Goal: Task Accomplishment & Management: Complete application form

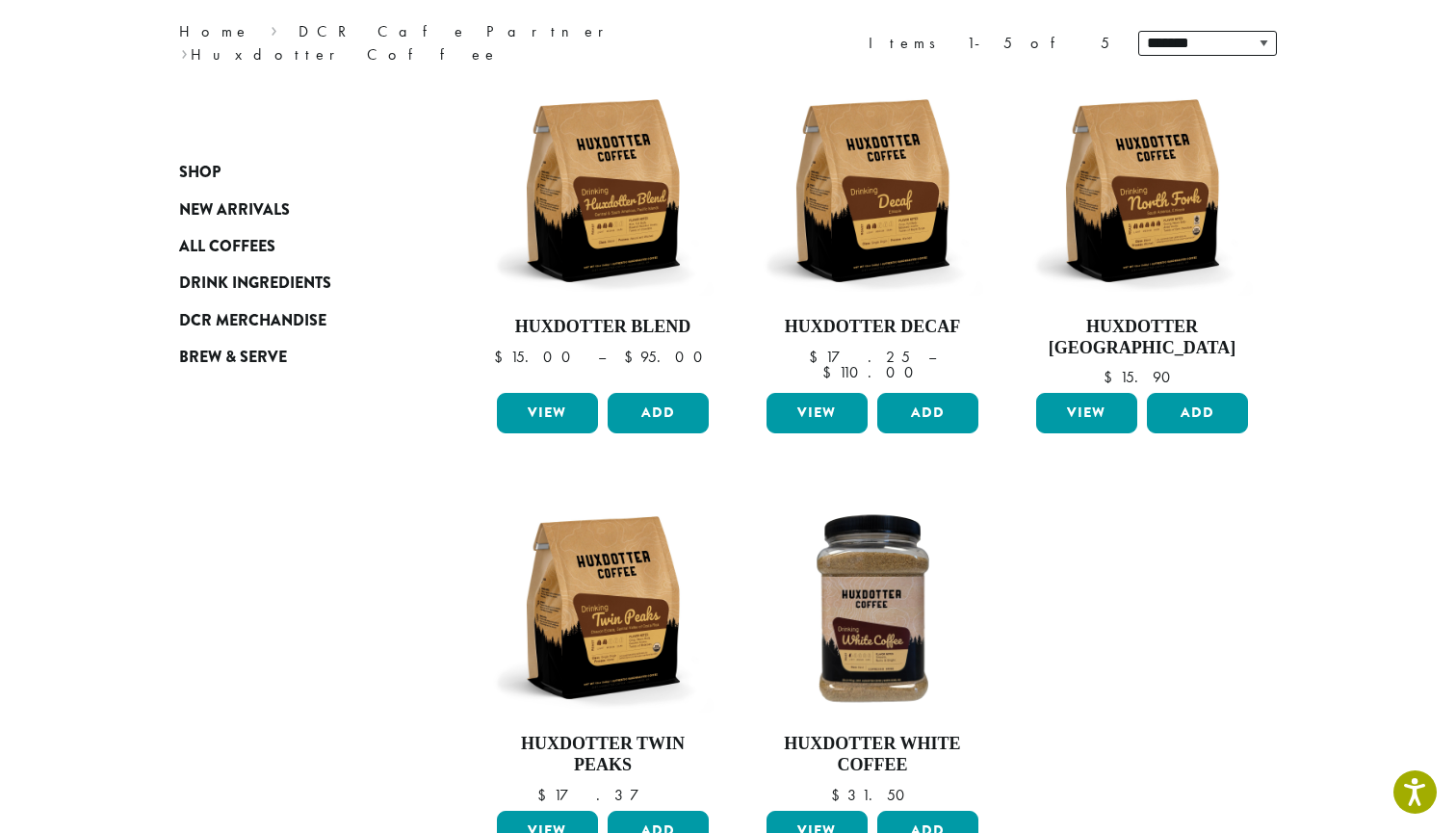
scroll to position [294, 0]
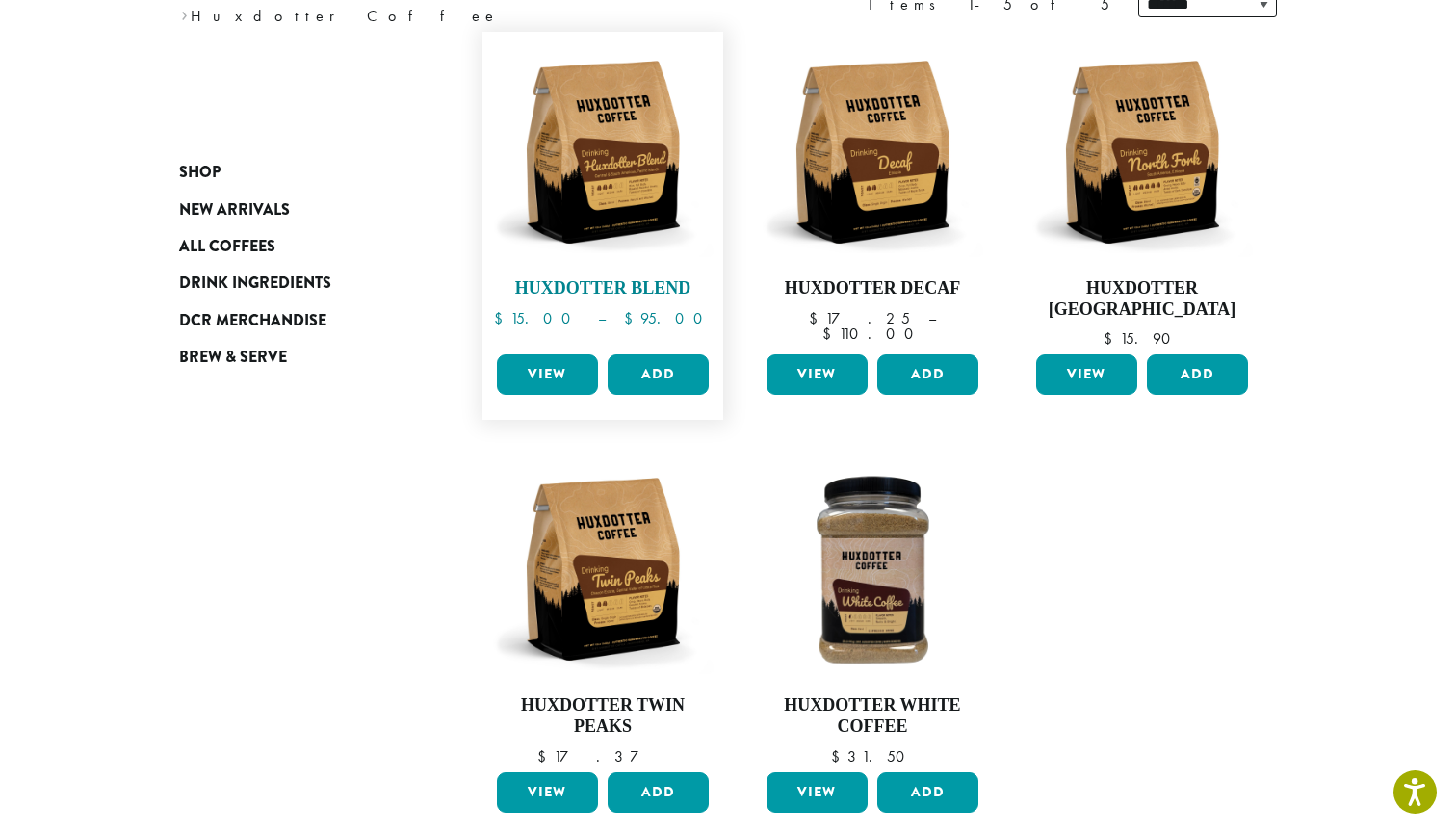
click at [642, 201] on img at bounding box center [603, 152] width 221 height 221
click at [554, 365] on link "View" at bounding box center [547, 374] width 101 height 40
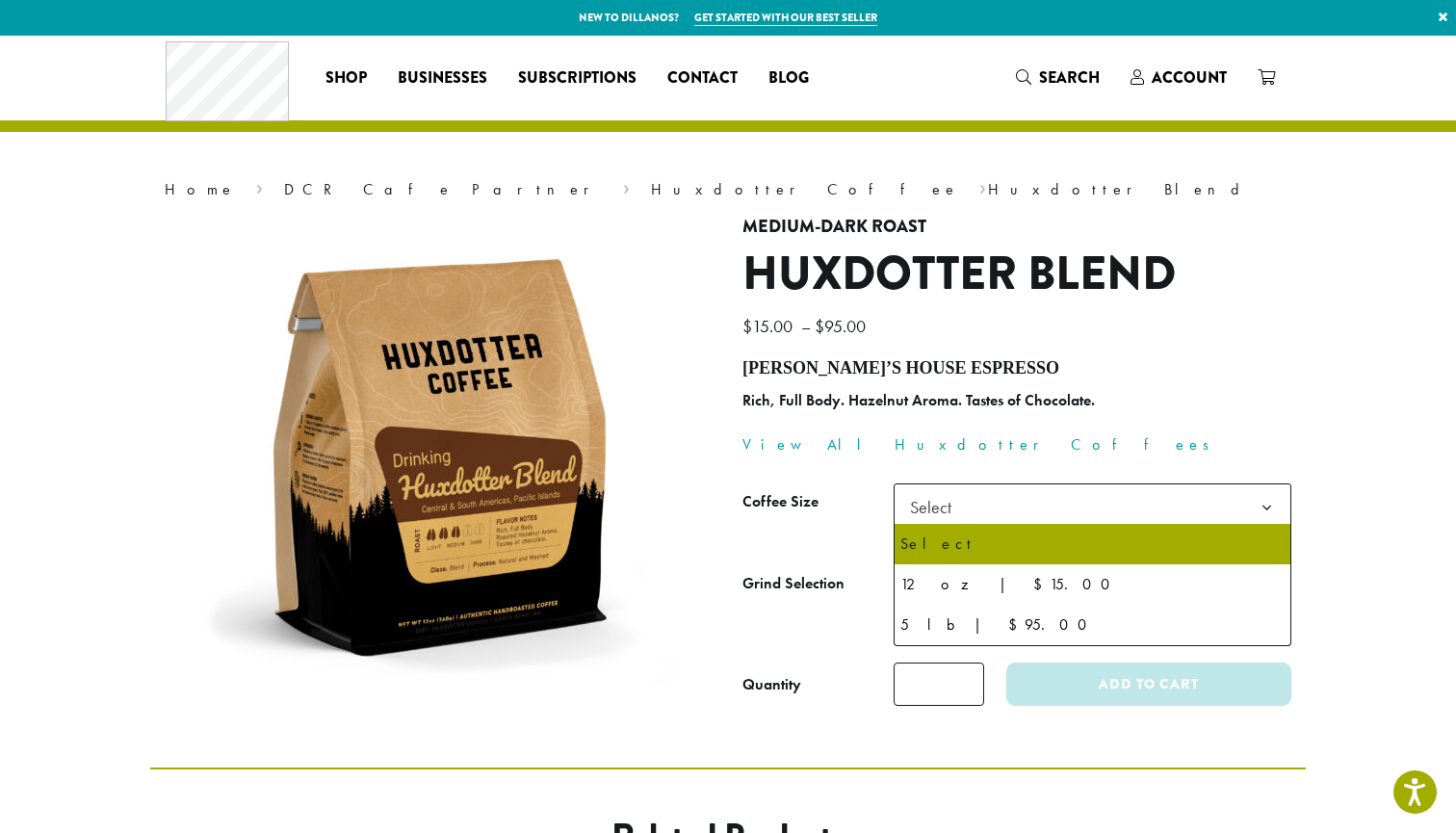
click at [936, 502] on span "Select" at bounding box center [936, 507] width 68 height 38
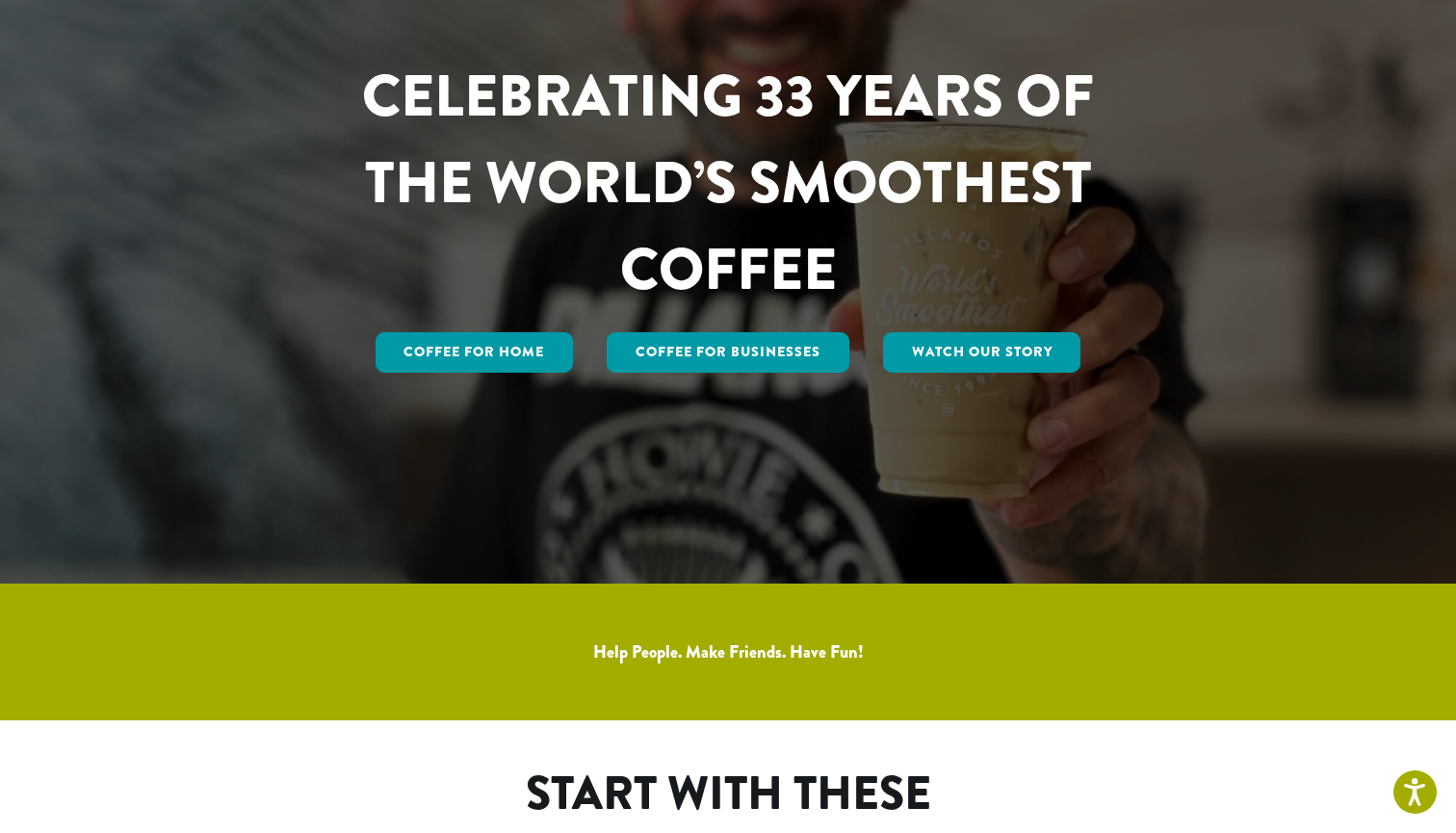
scroll to position [257, 0]
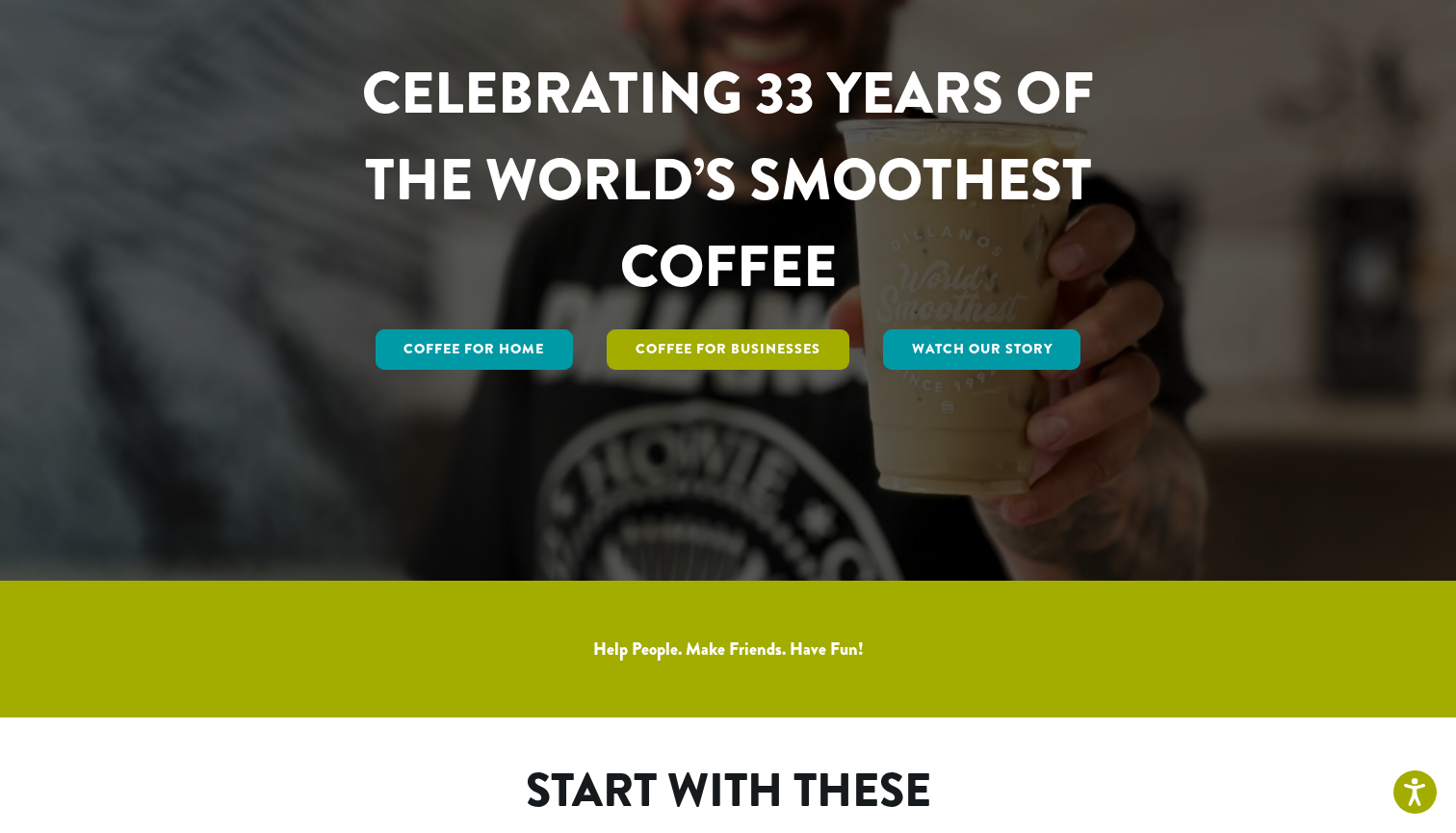
click at [710, 352] on link "Coffee For Businesses" at bounding box center [728, 349] width 243 height 40
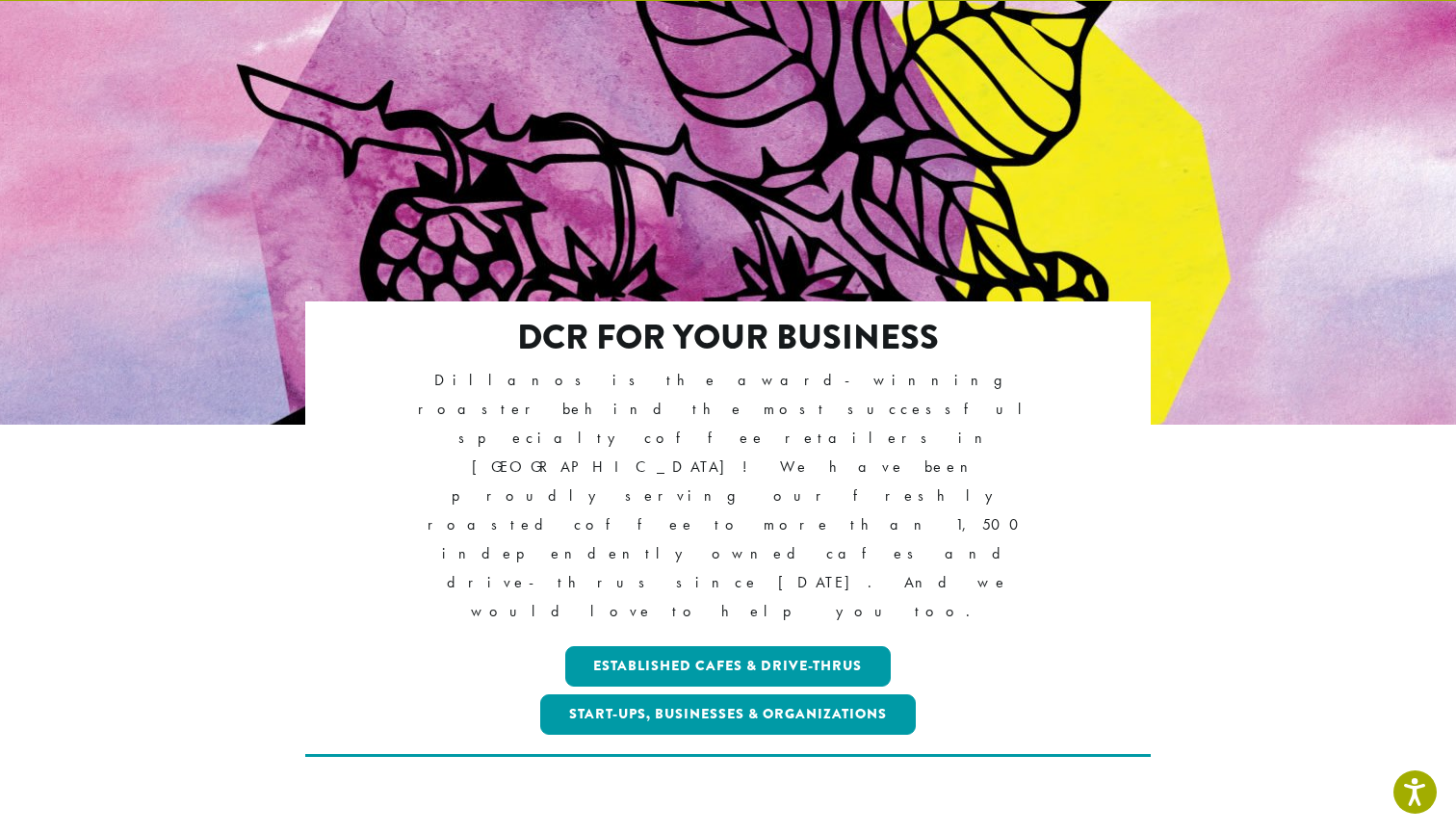
scroll to position [138, 0]
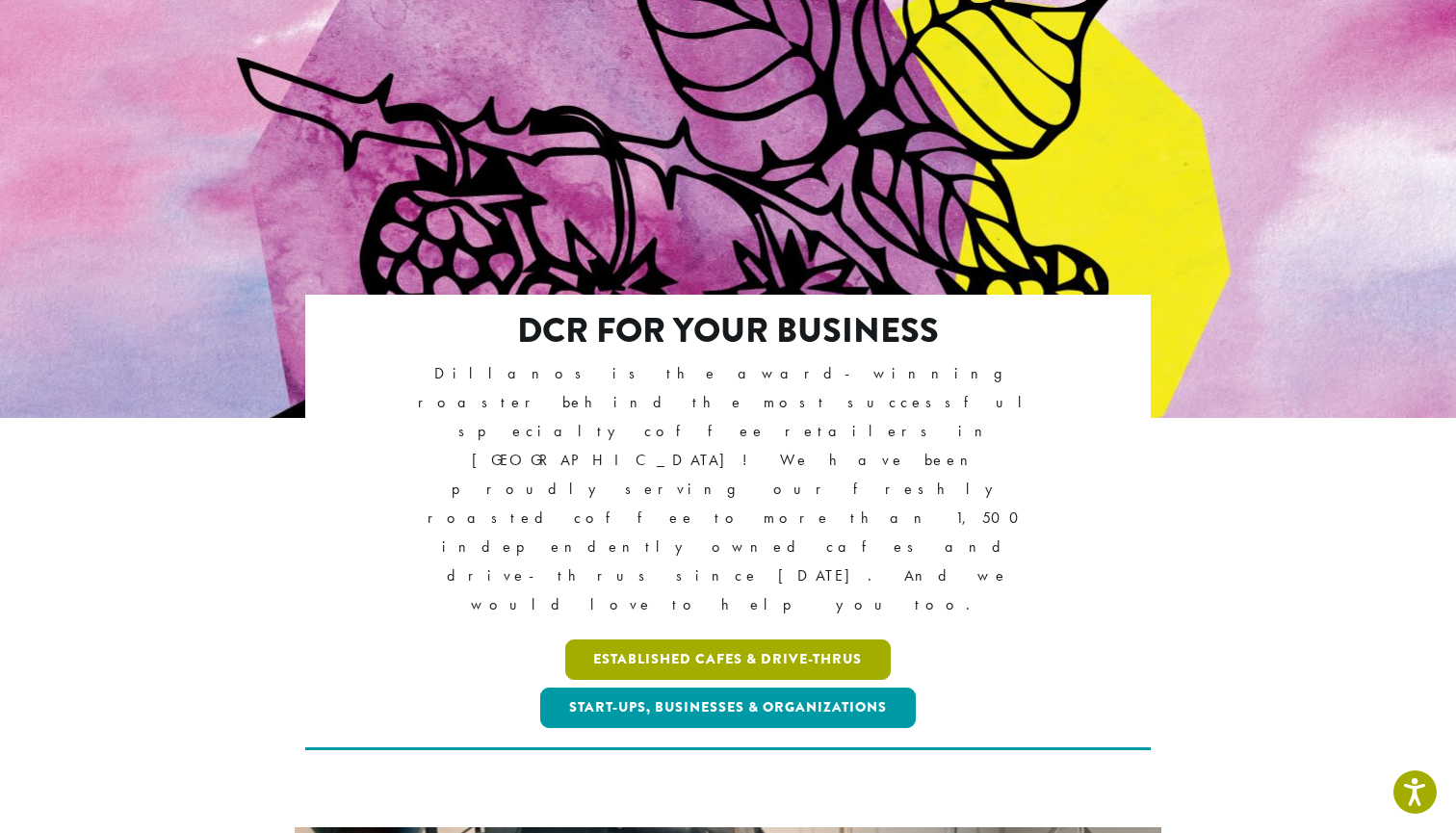
click at [681, 640] on link "Established Cafes & Drive-Thrus" at bounding box center [728, 659] width 327 height 40
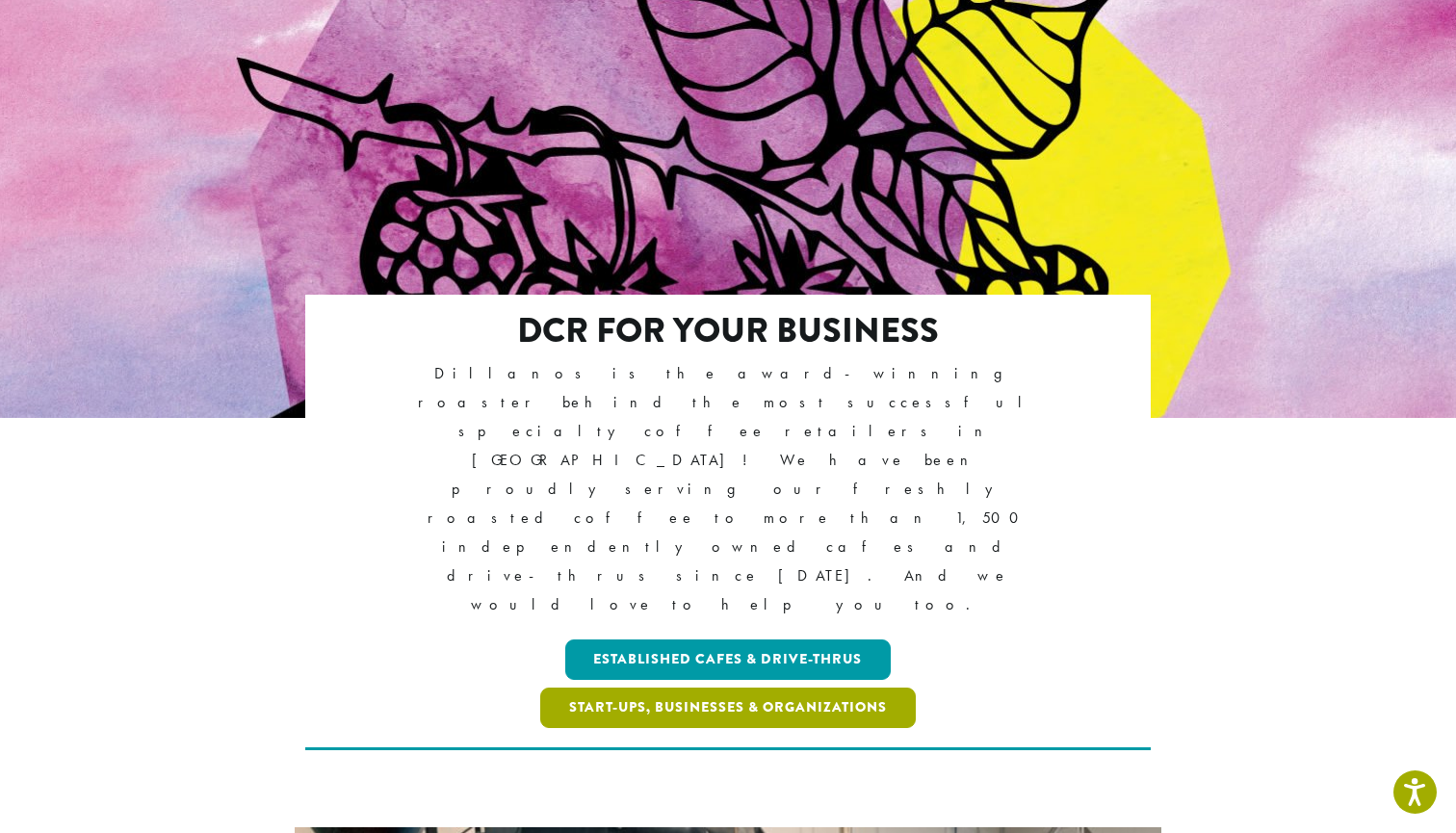
click at [696, 688] on link "Start-ups, Businesses & Organizations" at bounding box center [728, 708] width 376 height 40
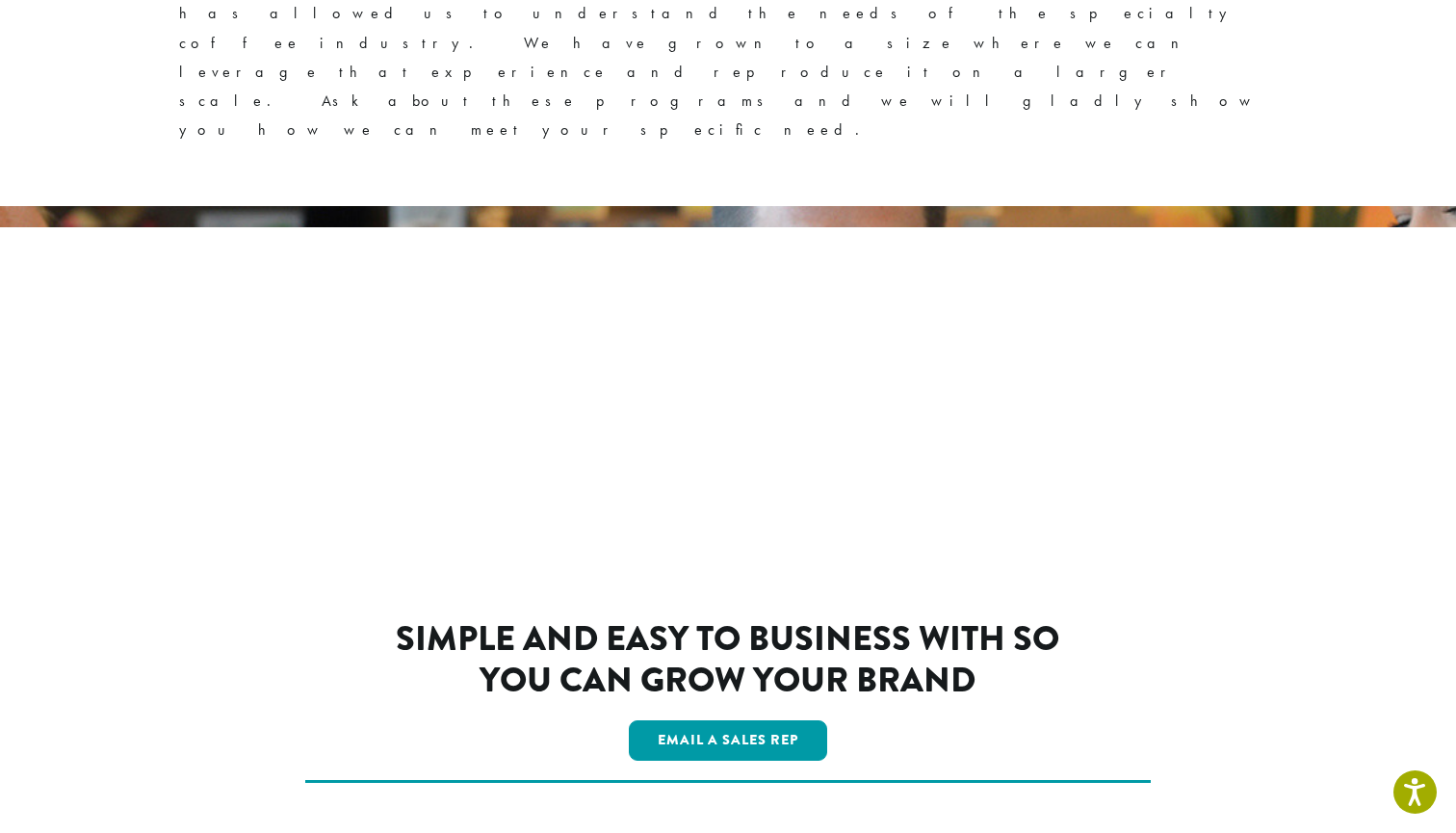
scroll to position [3163, 0]
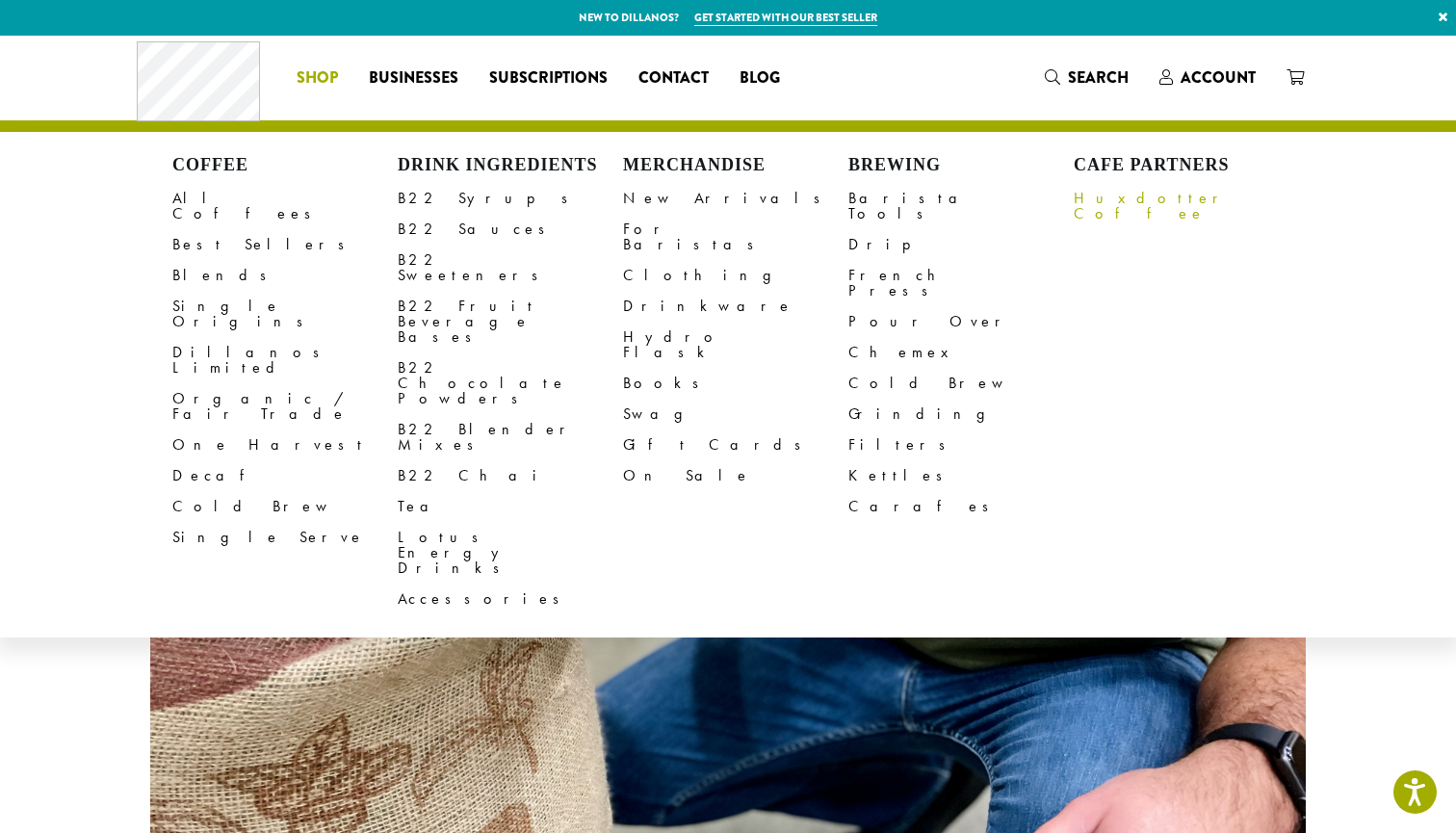
click at [1130, 201] on link "Huxdotter Coffee" at bounding box center [1187, 205] width 225 height 46
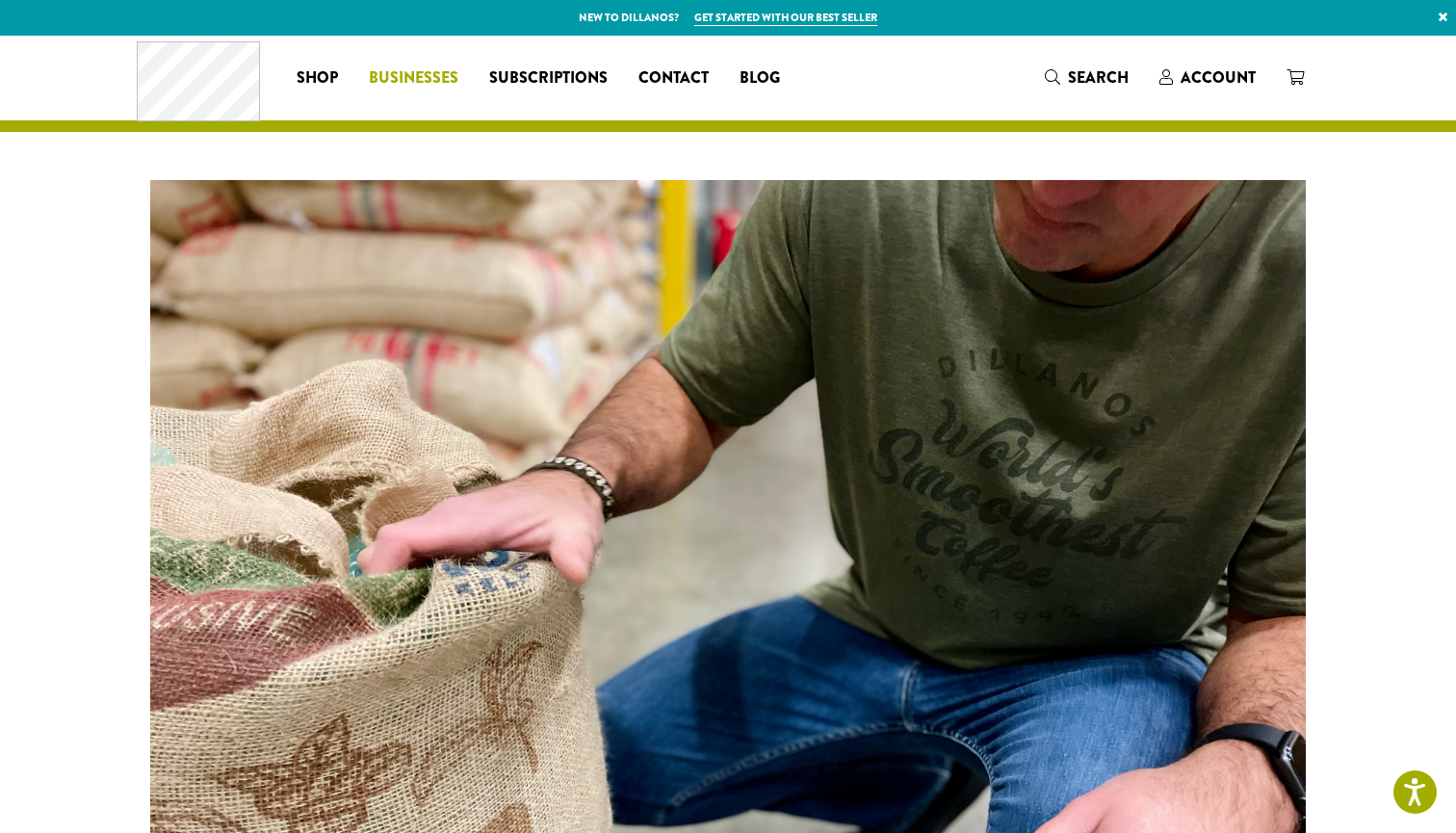
click at [400, 74] on span "Businesses" at bounding box center [414, 78] width 90 height 24
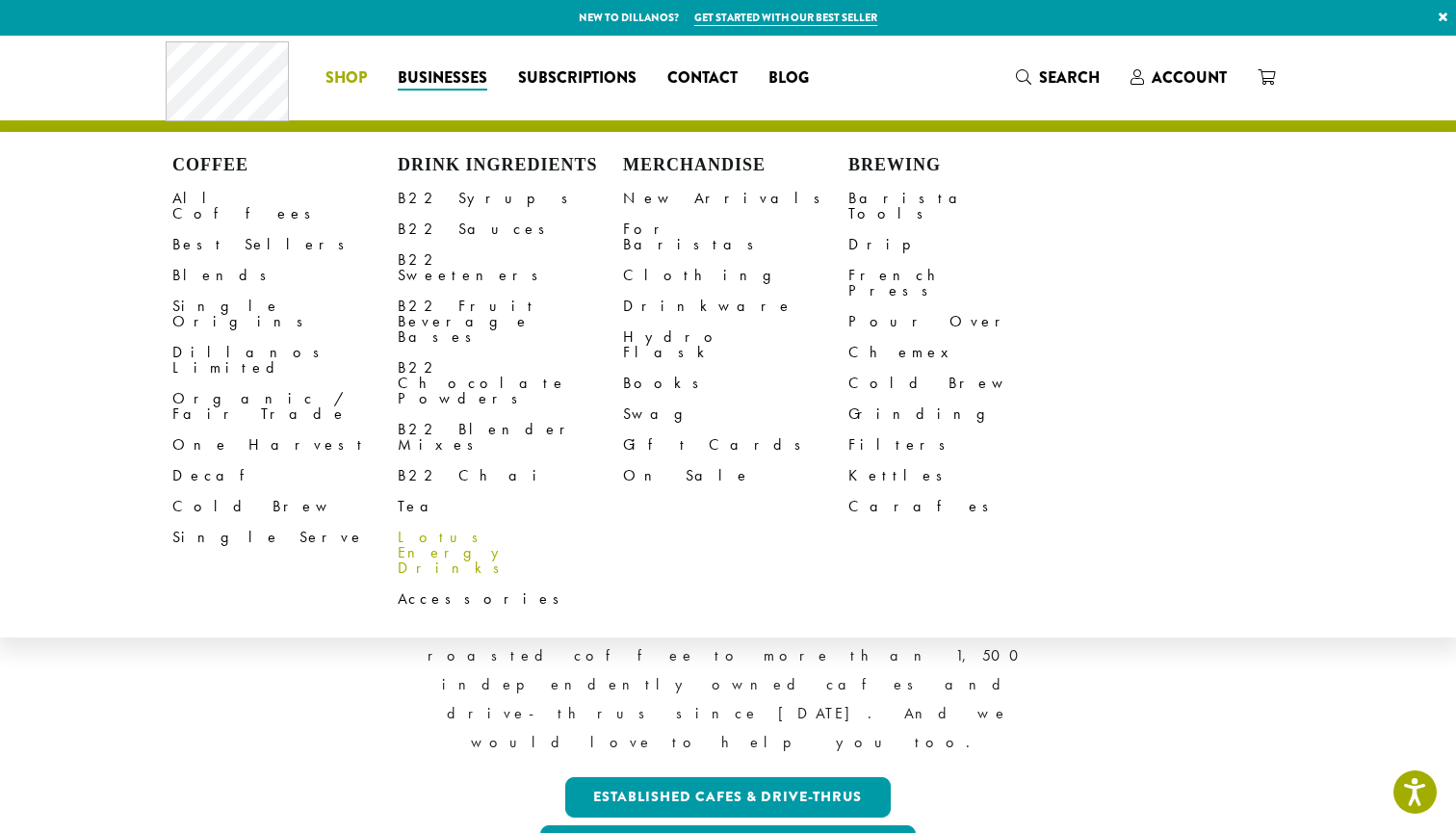
click at [439, 522] on link "Lotus Energy Drinks" at bounding box center [510, 553] width 225 height 61
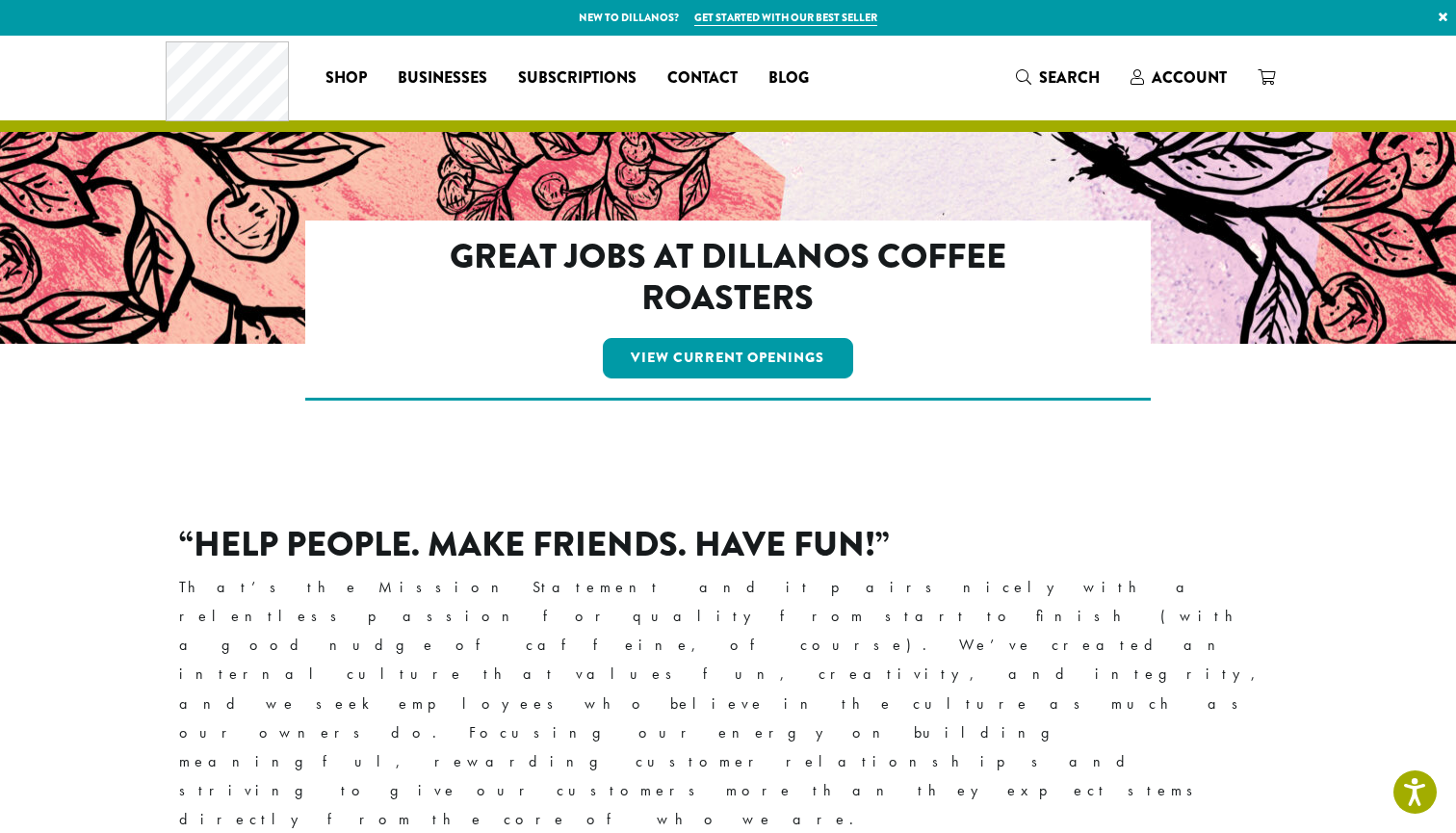
scroll to position [70, 0]
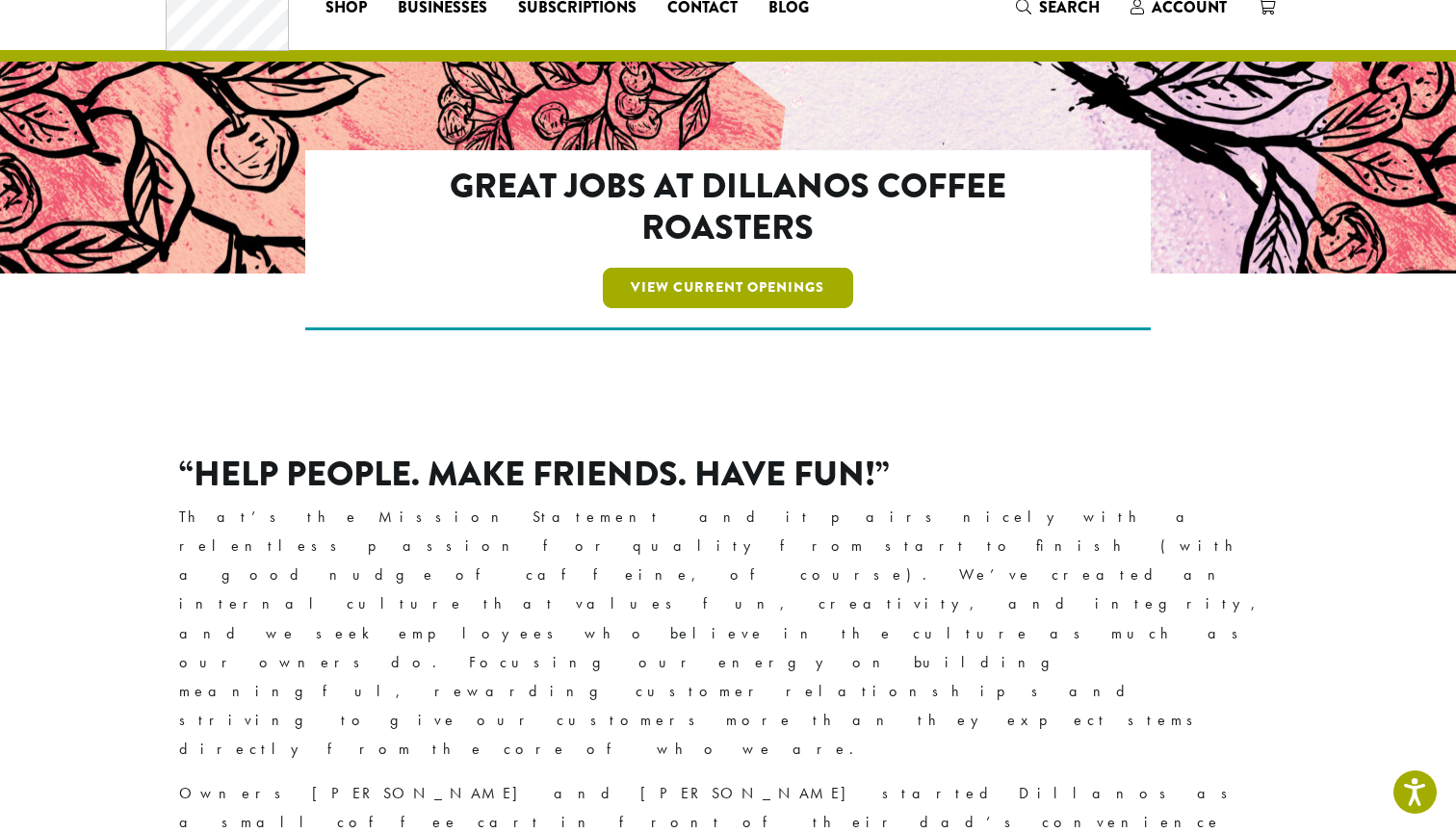
click at [825, 290] on link "View Current Openings" at bounding box center [728, 287] width 252 height 40
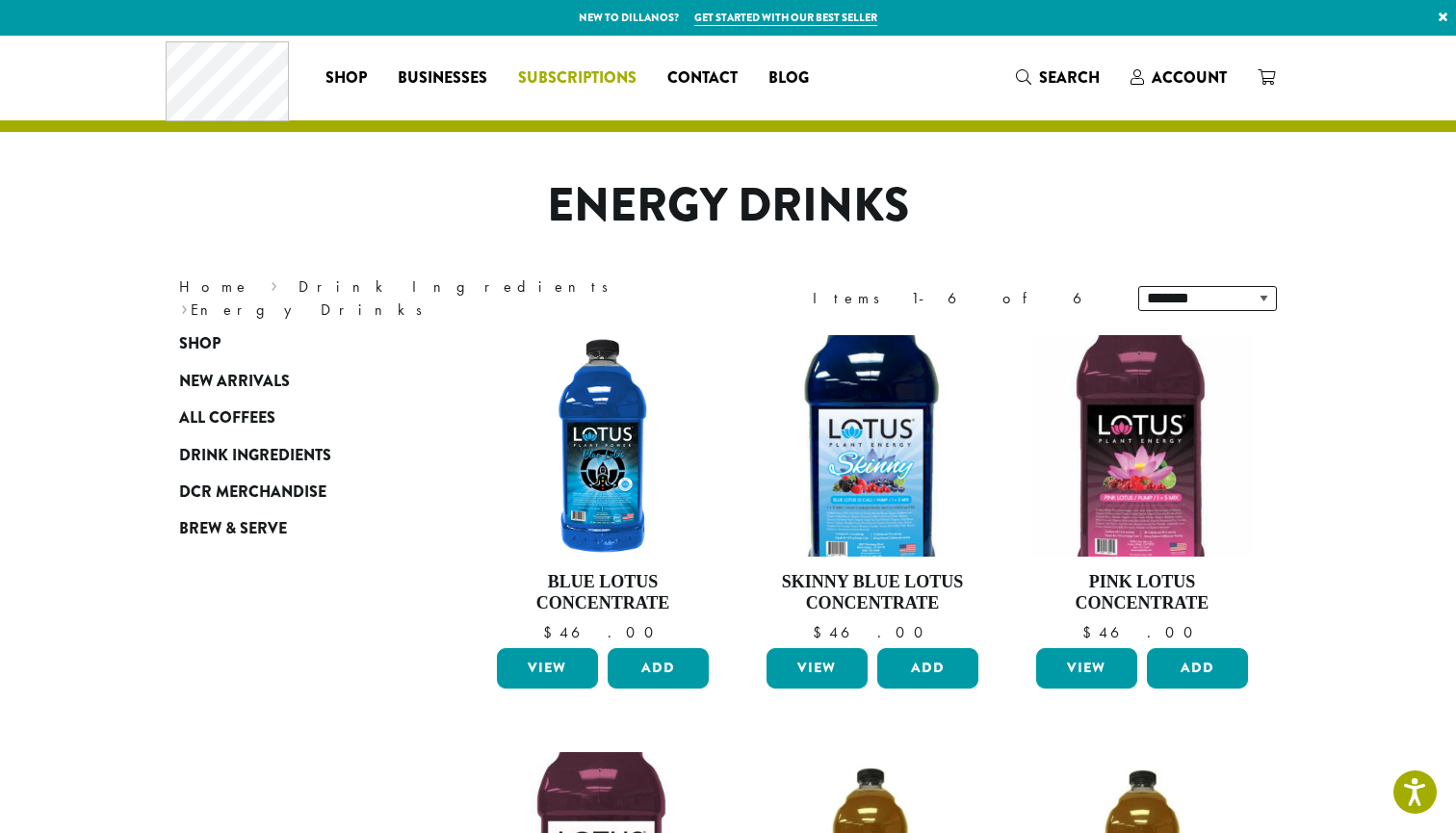
click at [570, 74] on span "Subscriptions" at bounding box center [577, 78] width 118 height 24
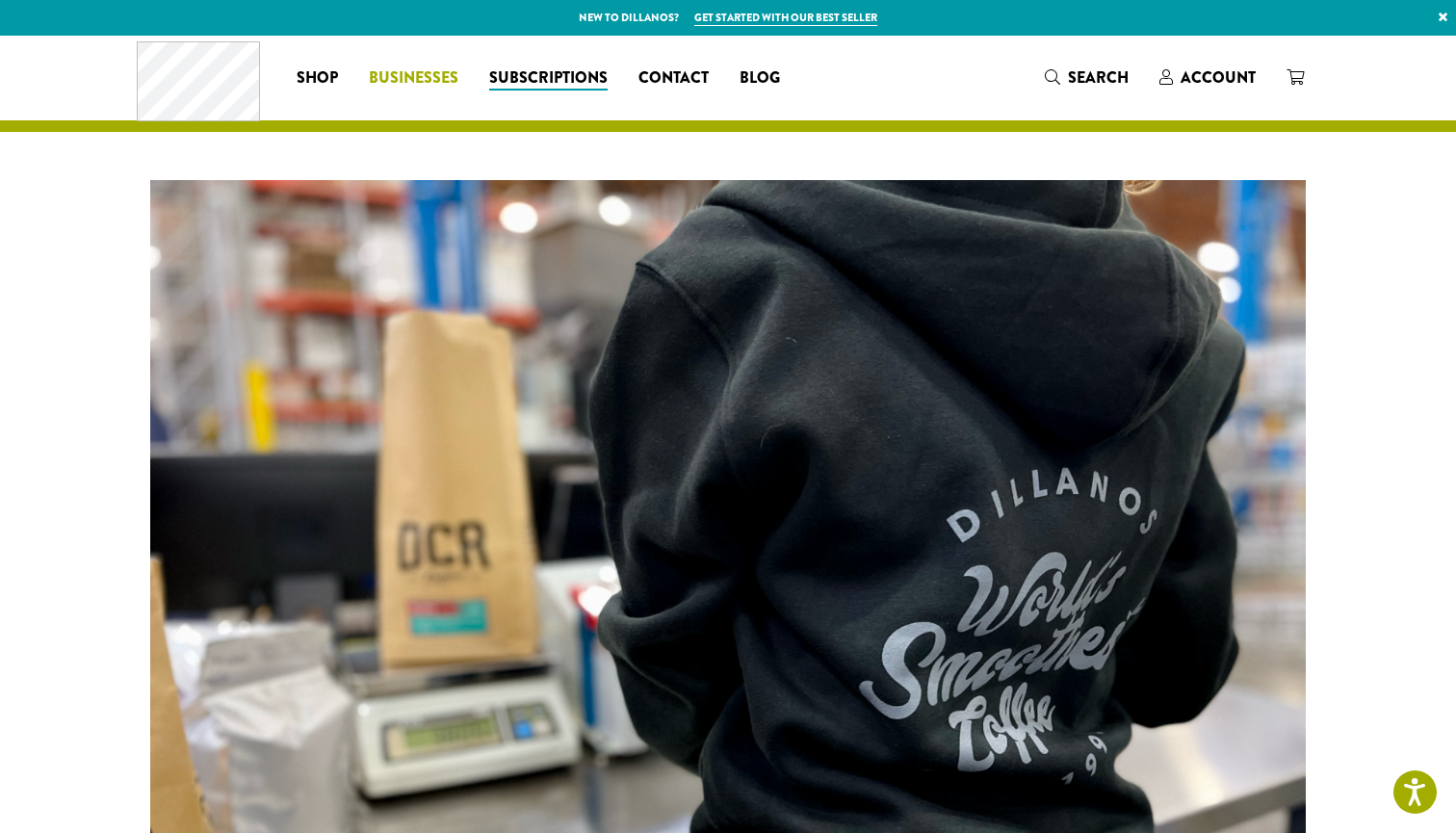
click at [434, 85] on span "Businesses" at bounding box center [414, 78] width 90 height 24
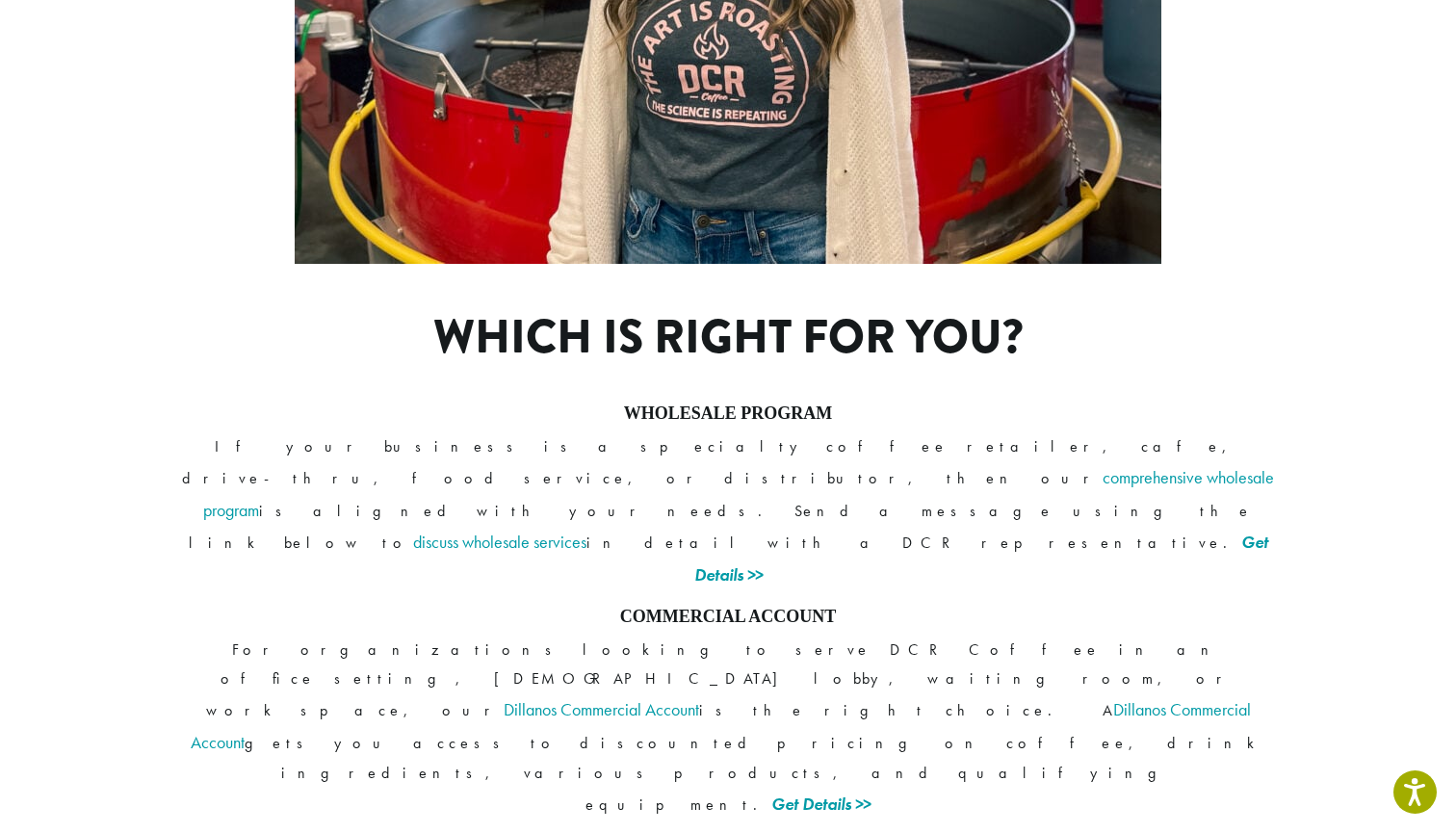
scroll to position [1351, 0]
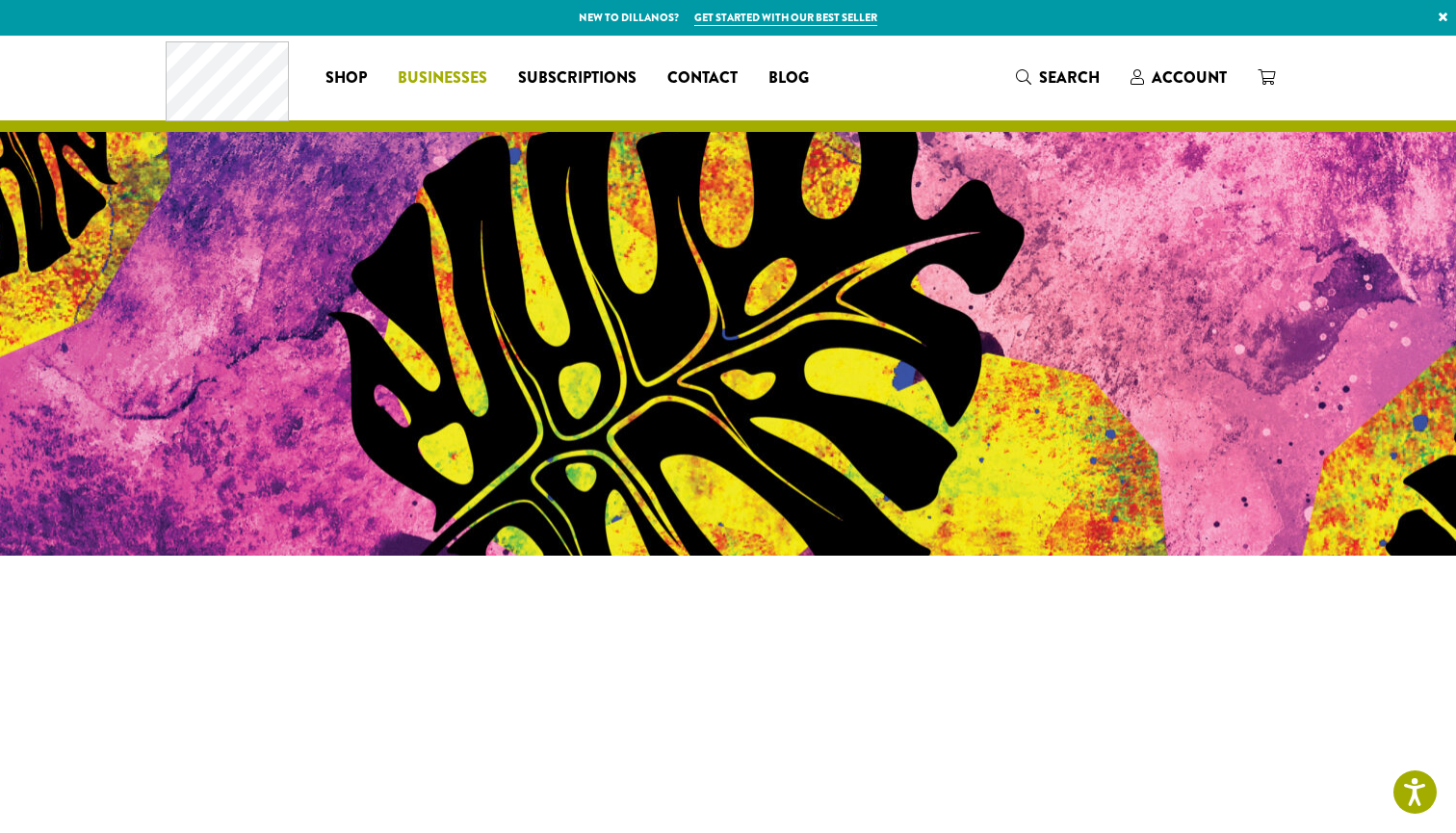
click at [475, 76] on span "Businesses" at bounding box center [442, 78] width 90 height 24
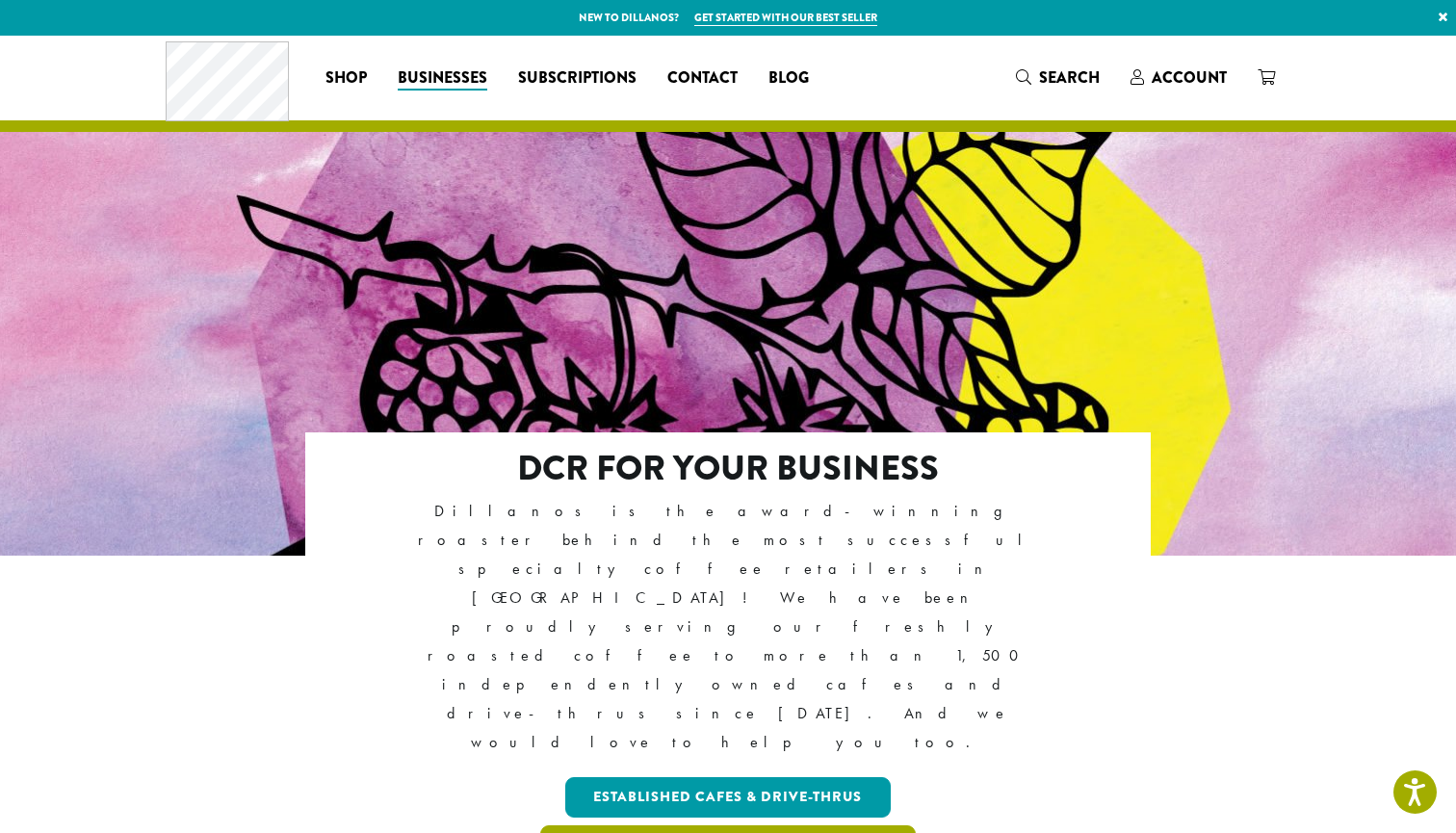
click at [719, 825] on link "Start-ups, Businesses & Organizations" at bounding box center [728, 845] width 376 height 40
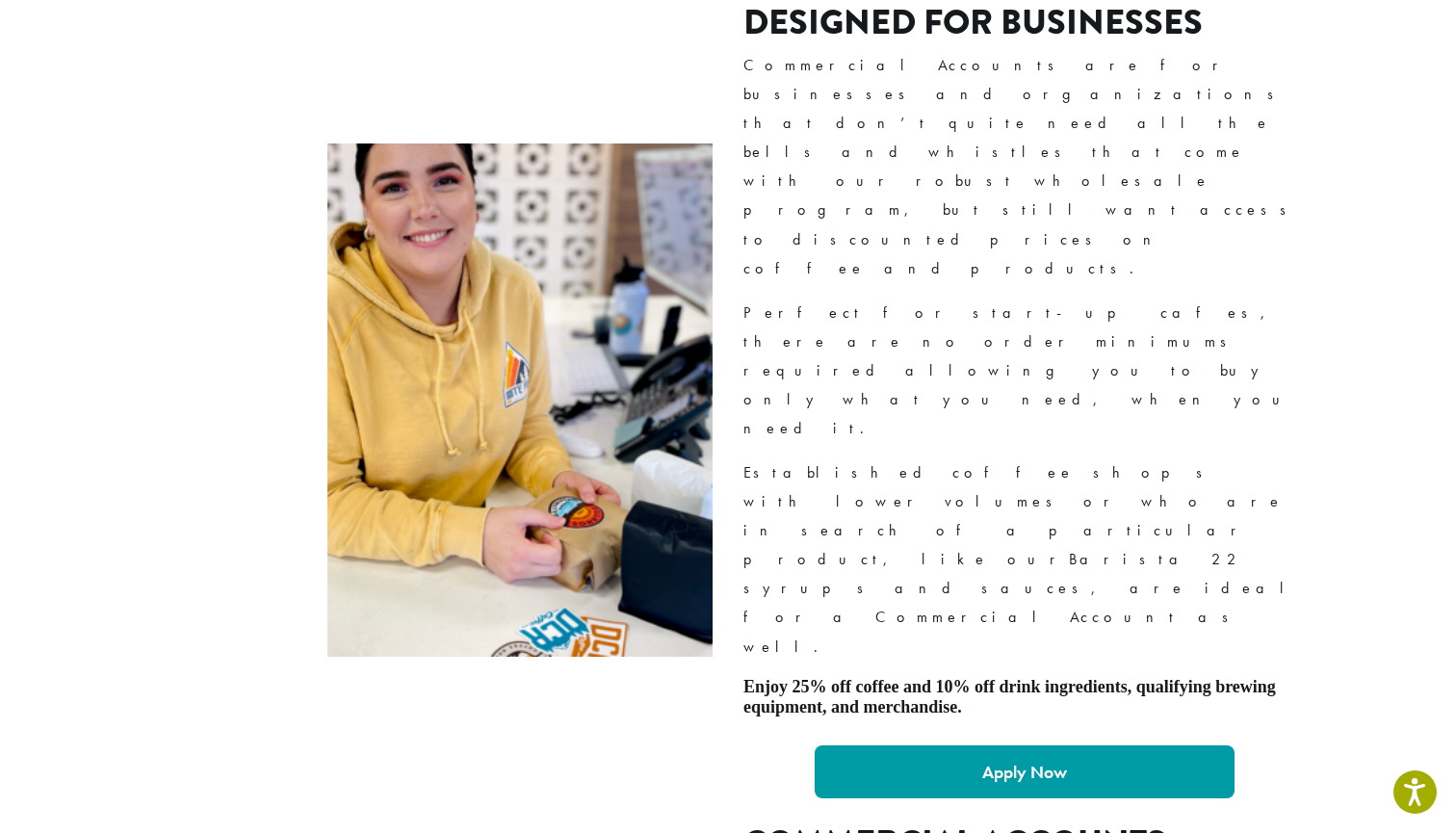
scroll to position [1267, 0]
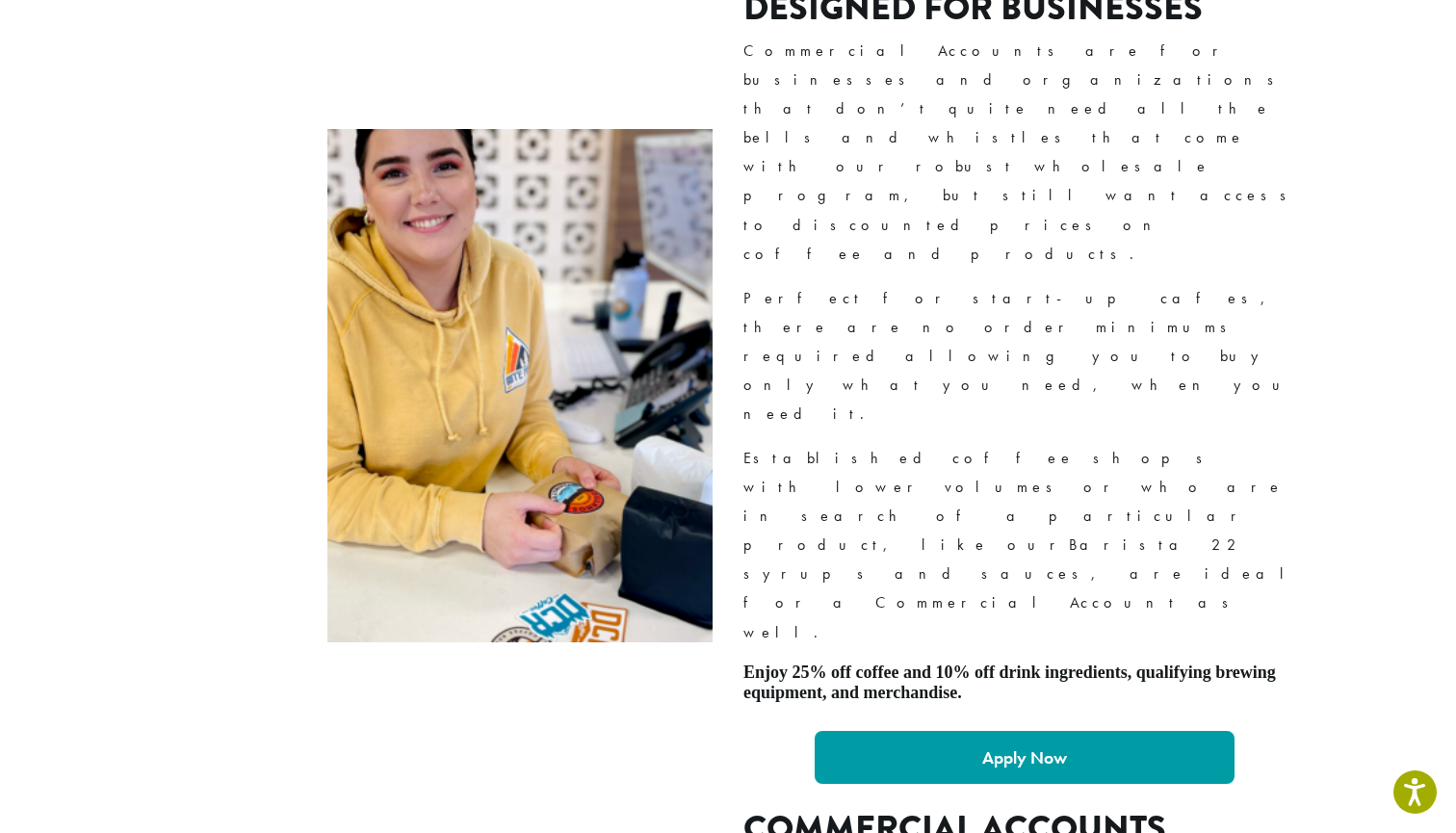
click at [955, 731] on link "Apply Now" at bounding box center [1024, 758] width 420 height 53
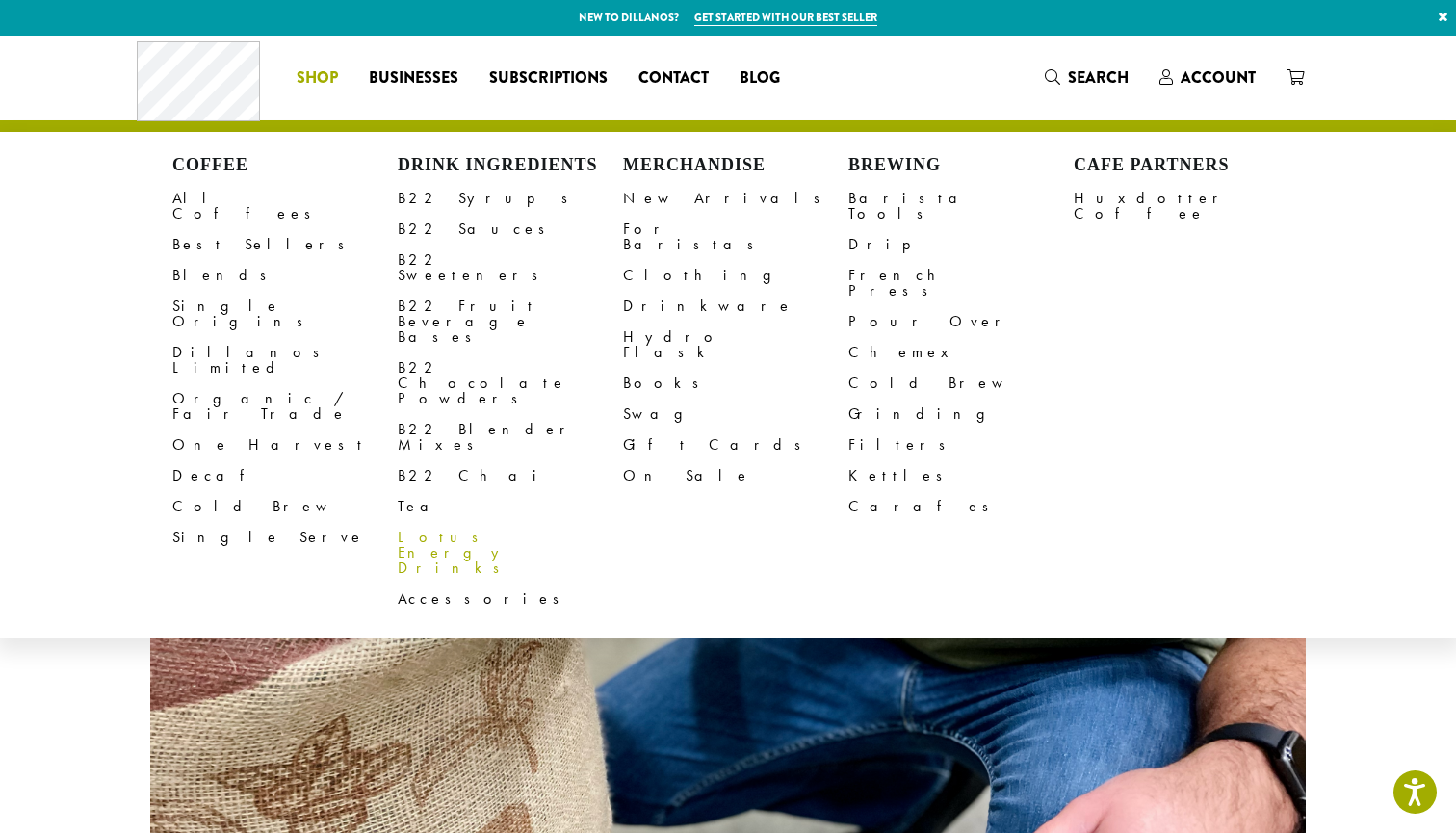
click at [433, 522] on link "Lotus Energy Drinks" at bounding box center [510, 553] width 225 height 61
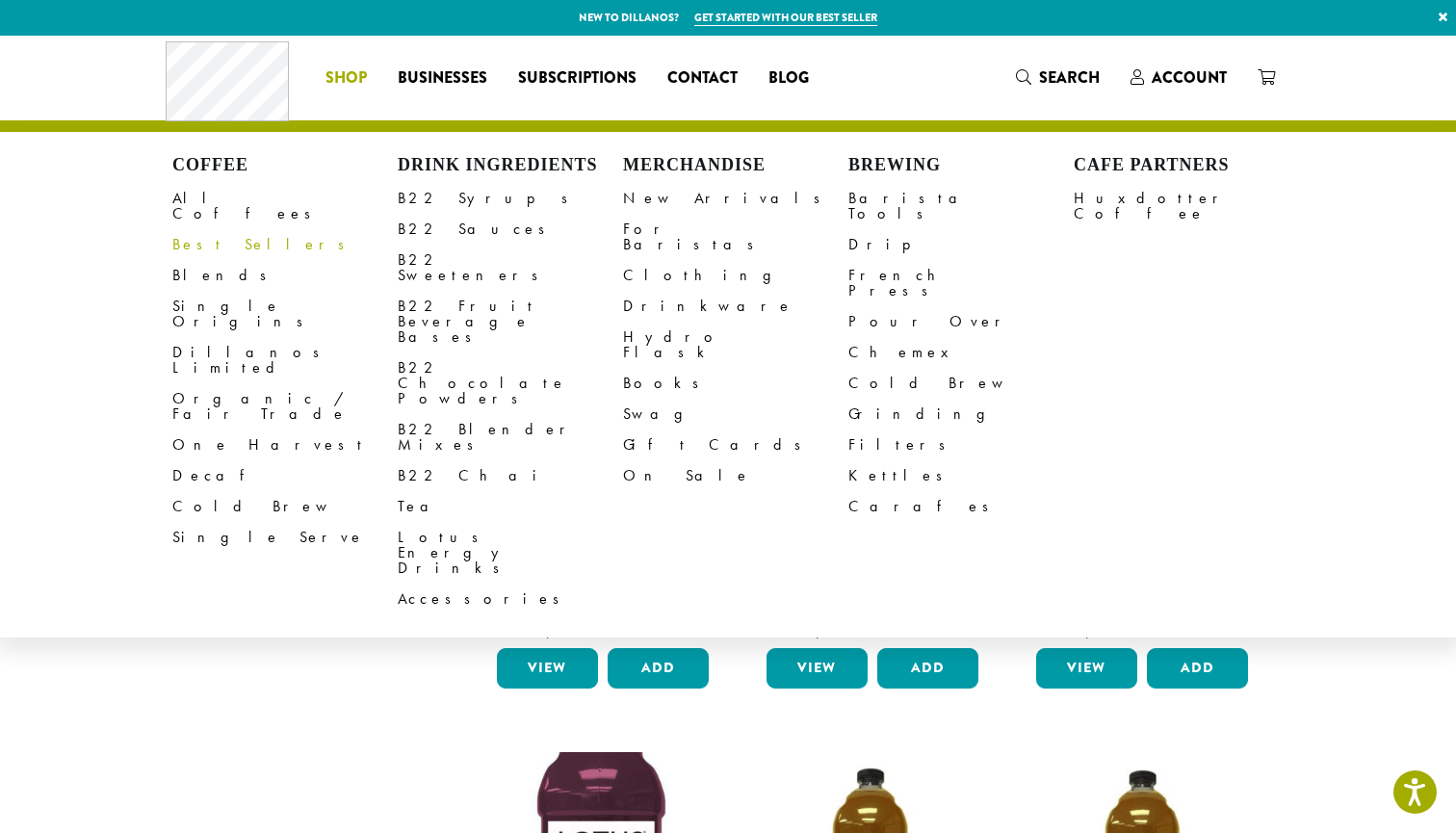
click at [228, 229] on link "Best Sellers" at bounding box center [285, 244] width 225 height 31
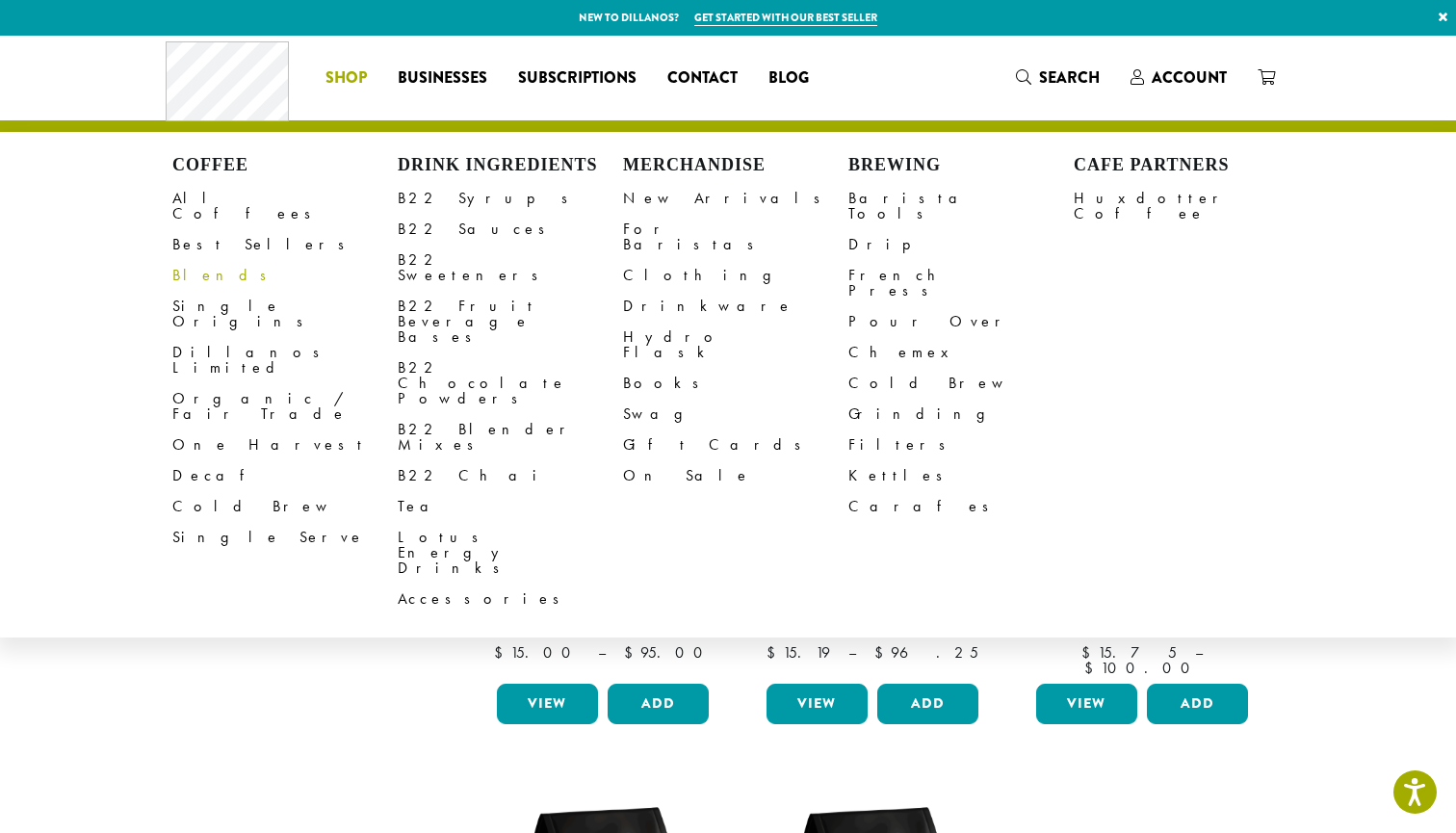
click at [196, 260] on link "Blends" at bounding box center [285, 274] width 225 height 31
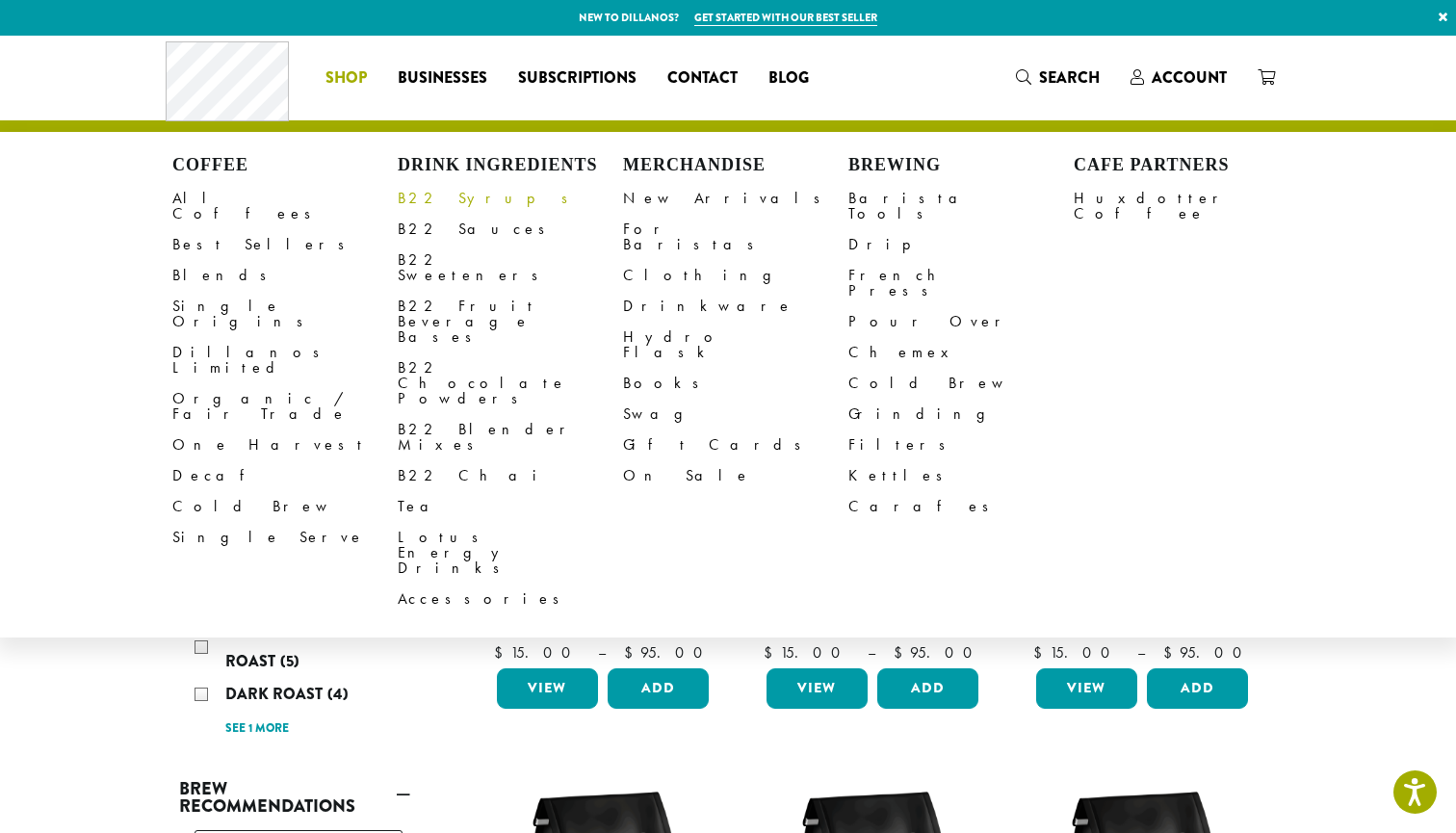
click at [443, 197] on link "B22 Syrups" at bounding box center [510, 197] width 225 height 31
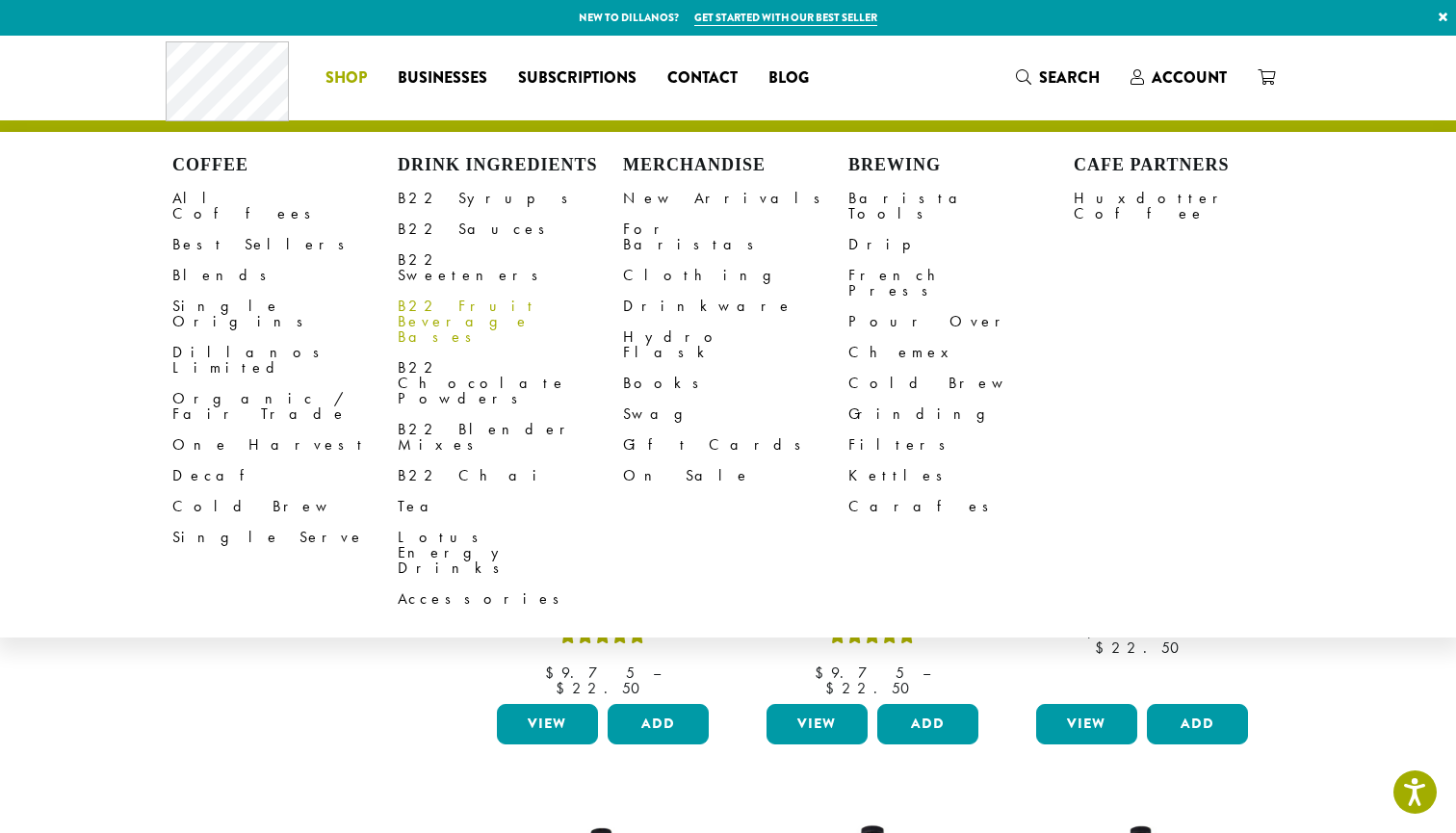
click at [474, 293] on link "B22 Fruit Beverage Bases" at bounding box center [510, 322] width 225 height 61
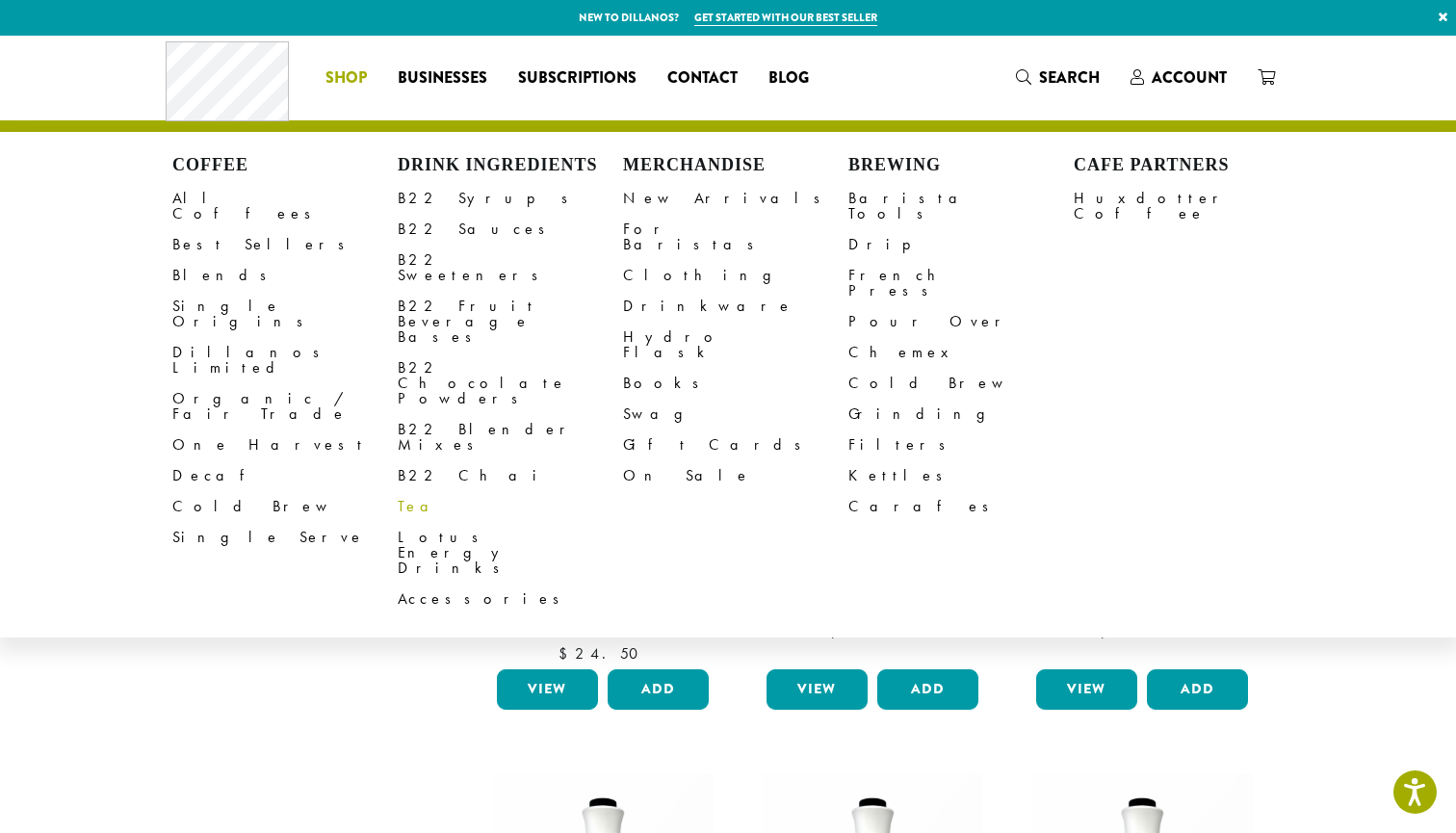
click at [416, 492] on link "Tea" at bounding box center [510, 506] width 225 height 31
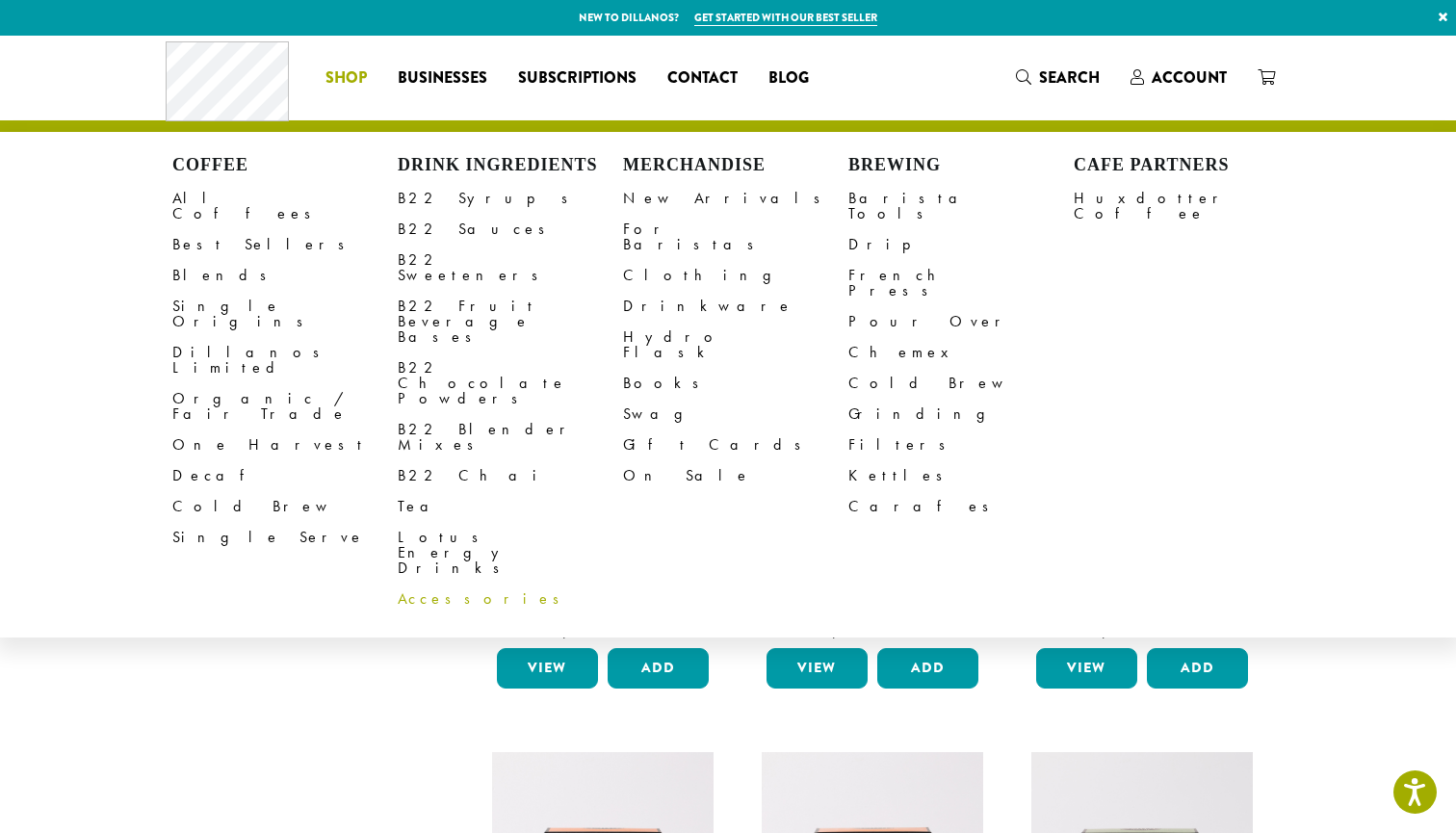
click at [432, 583] on link "Accessories" at bounding box center [510, 598] width 225 height 31
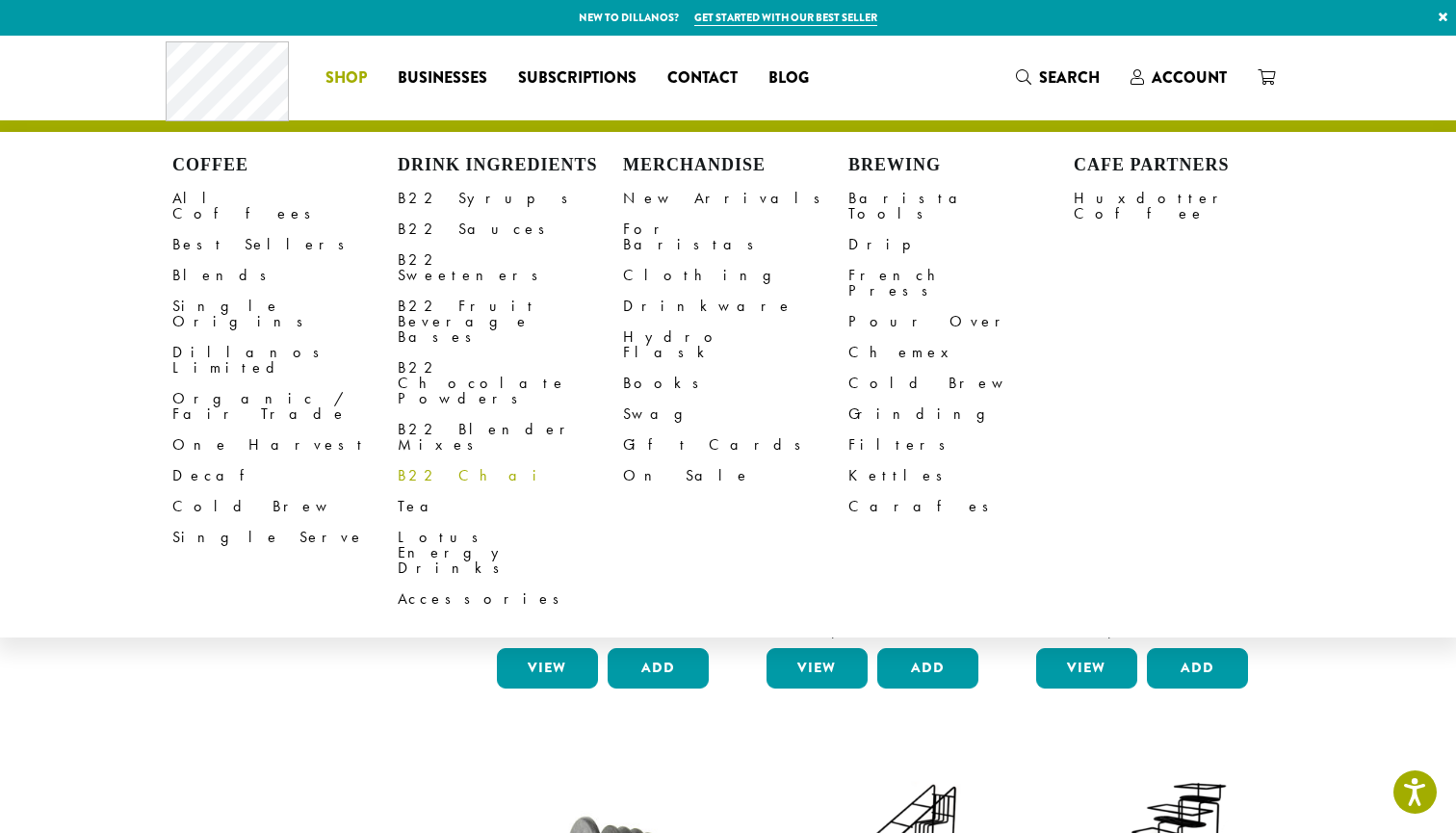
click at [458, 460] on link "B22 Chai" at bounding box center [510, 475] width 225 height 31
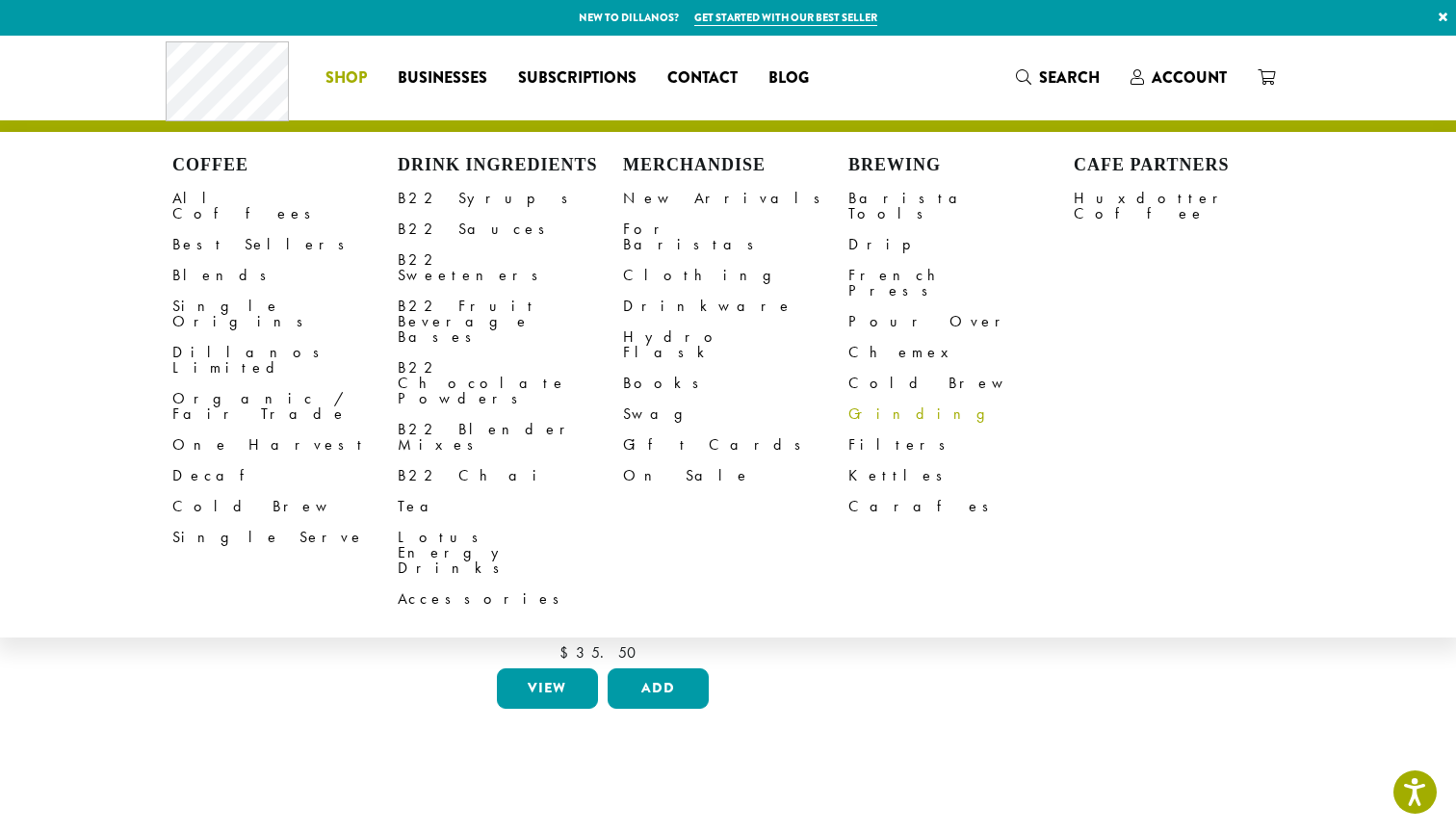
click at [898, 399] on link "Grinding" at bounding box center [961, 414] width 225 height 31
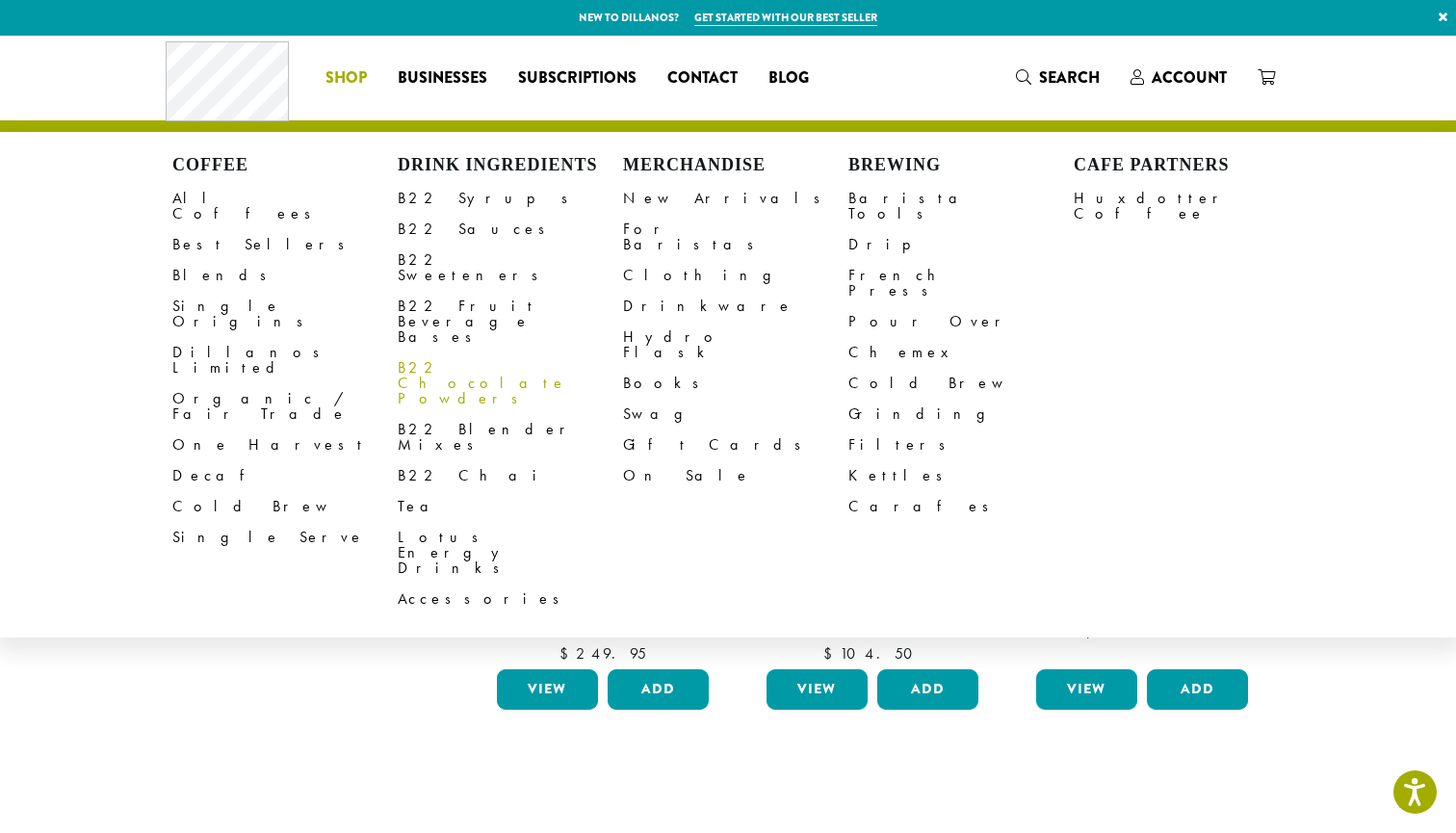
click at [481, 352] on link "B22 Chocolate Powders" at bounding box center [510, 383] width 225 height 61
